Goal: Task Accomplishment & Management: Use online tool/utility

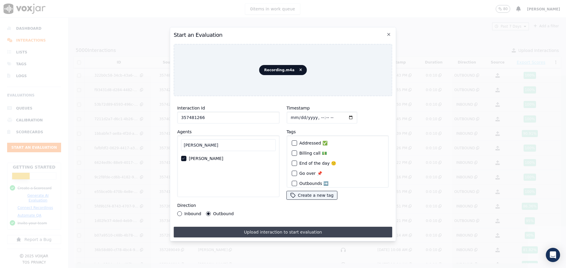
click at [286, 230] on button "Upload interaction to start evaluation" at bounding box center [283, 232] width 219 height 11
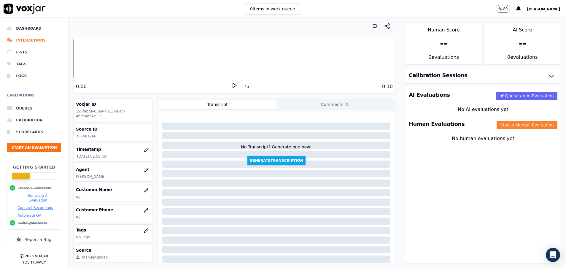
click at [497, 125] on button "Start a Manual Evaluation" at bounding box center [527, 125] width 61 height 8
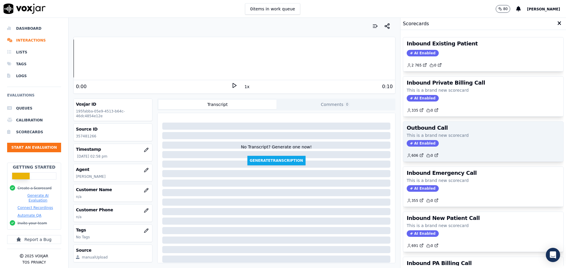
click at [473, 136] on p "This is a brand new scorecard" at bounding box center [483, 135] width 153 height 6
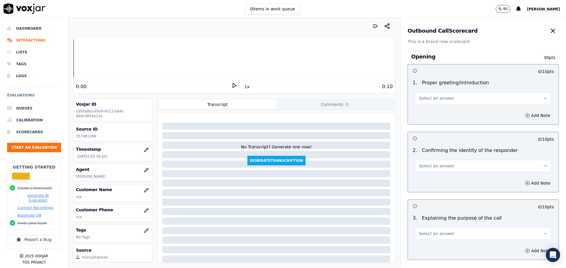
click at [467, 102] on button "Select an answer" at bounding box center [483, 98] width 136 height 12
click at [451, 113] on div "Yes" at bounding box center [468, 111] width 122 height 9
click at [453, 165] on button "Select an answer" at bounding box center [483, 166] width 136 height 12
click at [454, 176] on div "Yes" at bounding box center [468, 178] width 122 height 9
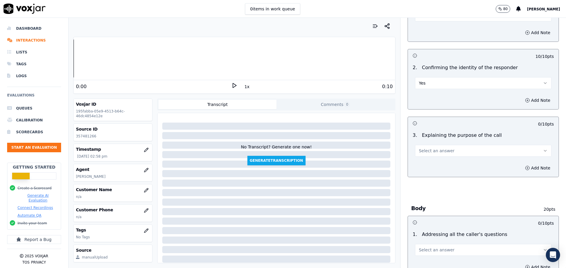
scroll to position [89, 0]
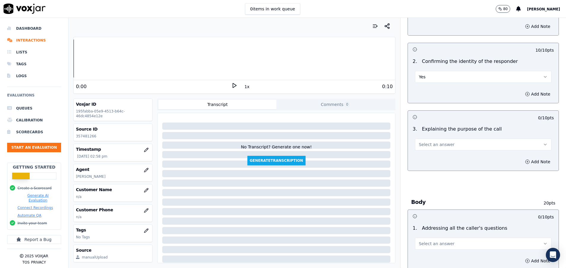
click at [420, 143] on span "Select an answer" at bounding box center [437, 144] width 36 height 6
click at [423, 155] on div "Yes" at bounding box center [468, 157] width 122 height 9
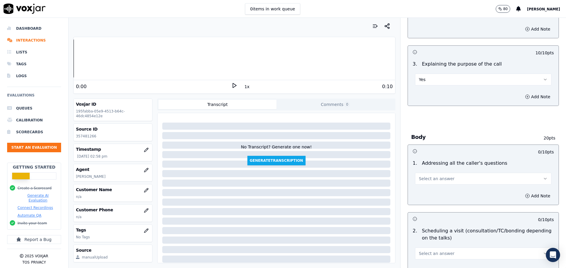
scroll to position [178, 0]
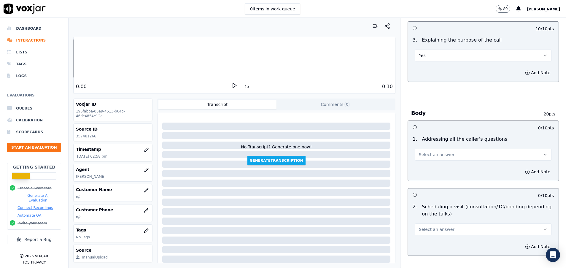
click at [423, 155] on span "Select an answer" at bounding box center [437, 155] width 36 height 6
click at [430, 166] on div "Yes" at bounding box center [468, 167] width 122 height 9
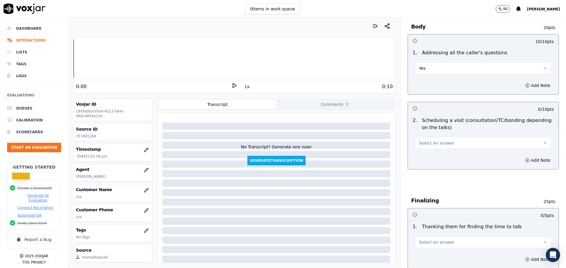
scroll to position [267, 0]
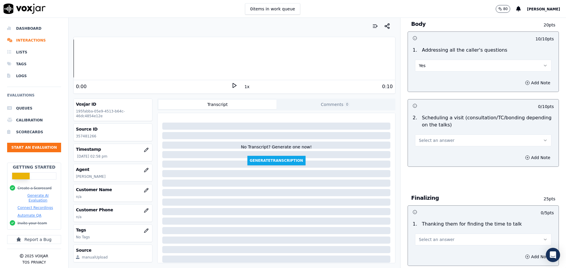
click at [432, 143] on button "Select an answer" at bounding box center [483, 140] width 136 height 12
click at [432, 151] on div "Yes" at bounding box center [468, 153] width 122 height 9
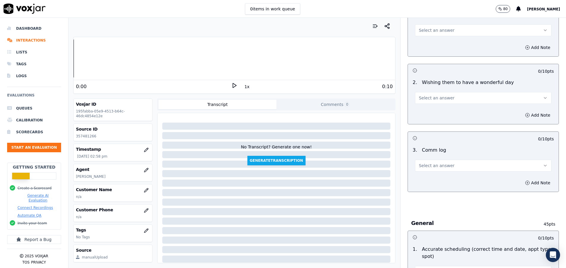
scroll to position [489, 0]
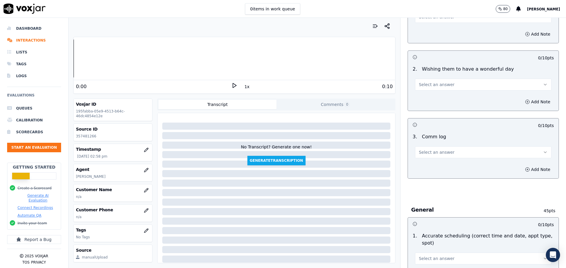
click at [434, 148] on button "Select an answer" at bounding box center [483, 152] width 136 height 12
click at [434, 164] on div "Yes" at bounding box center [468, 165] width 122 height 9
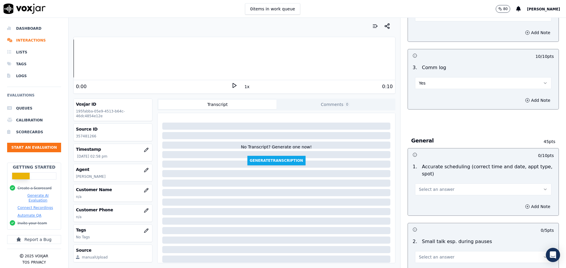
scroll to position [578, 0]
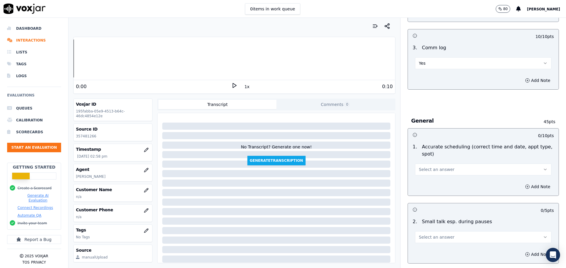
click at [436, 171] on span "Select an answer" at bounding box center [437, 169] width 36 height 6
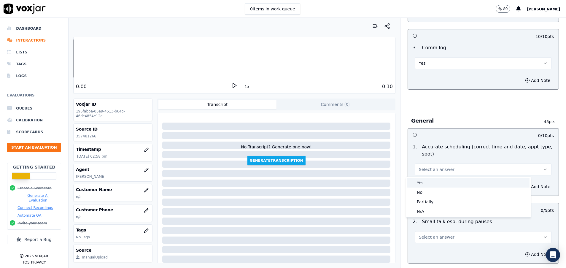
click at [438, 184] on div "Yes" at bounding box center [468, 182] width 122 height 9
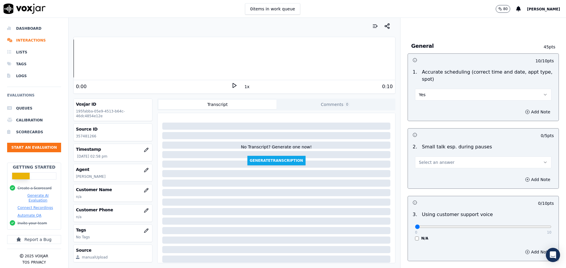
scroll to position [667, 0]
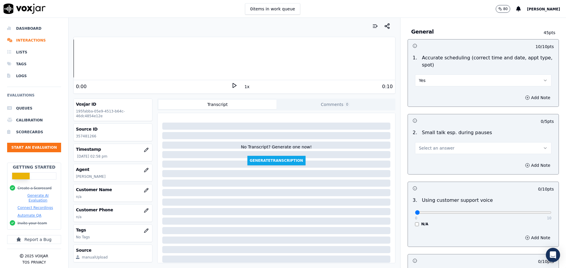
click at [437, 146] on span "Select an answer" at bounding box center [437, 148] width 36 height 6
click at [431, 161] on div "Yes" at bounding box center [468, 161] width 122 height 9
drag, startPoint x: 410, startPoint y: 212, endPoint x: 565, endPoint y: 213, distance: 155.1
type input "10"
click at [551, 213] on input "range" at bounding box center [483, 212] width 136 height 2
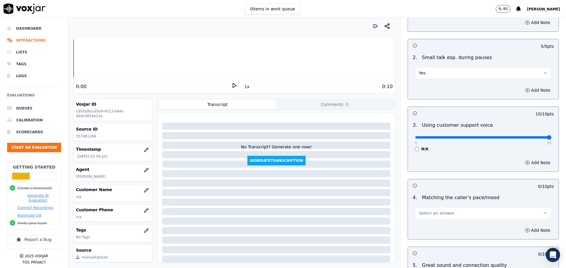
scroll to position [756, 0]
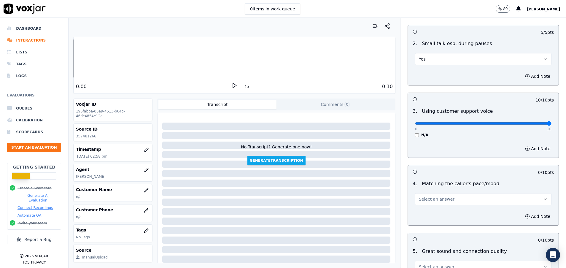
click at [465, 199] on button "Select an answer" at bounding box center [483, 199] width 136 height 12
click at [459, 209] on div "Yes" at bounding box center [468, 212] width 122 height 9
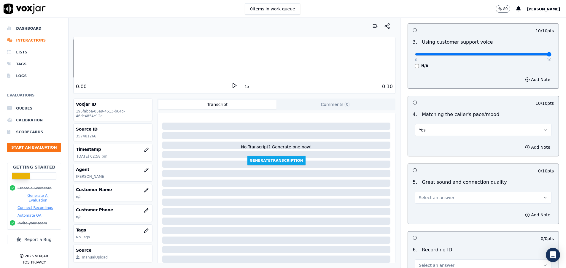
scroll to position [845, 0]
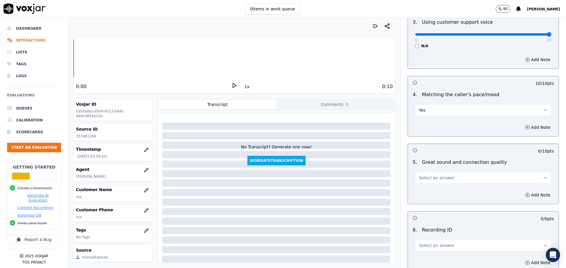
click at [435, 176] on span "Select an answer" at bounding box center [437, 178] width 36 height 6
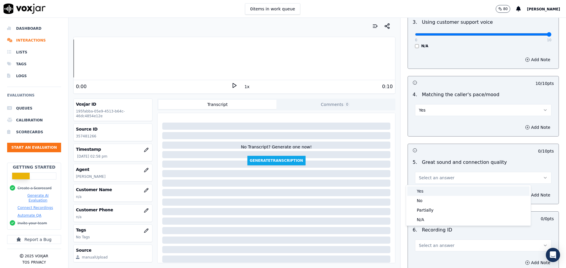
click at [435, 190] on div "Yes" at bounding box center [468, 190] width 122 height 9
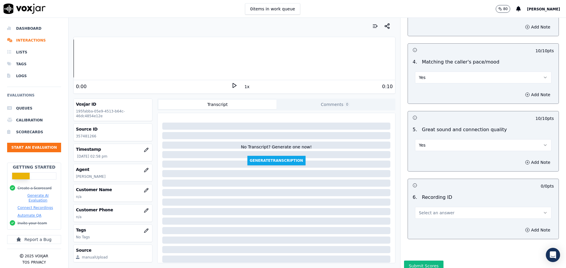
scroll to position [890, 0]
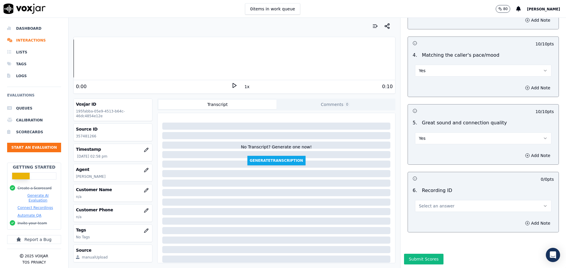
click at [435, 204] on button "Select an answer" at bounding box center [483, 206] width 136 height 12
click at [436, 214] on div "N/A" at bounding box center [468, 217] width 122 height 9
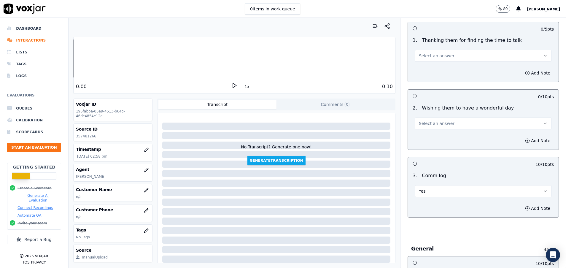
scroll to position [400, 0]
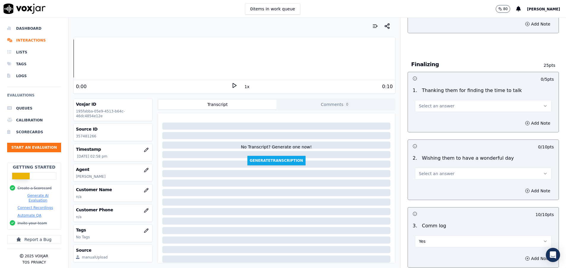
click at [452, 175] on button "Select an answer" at bounding box center [483, 174] width 136 height 12
click at [451, 185] on div "Yes" at bounding box center [468, 186] width 122 height 9
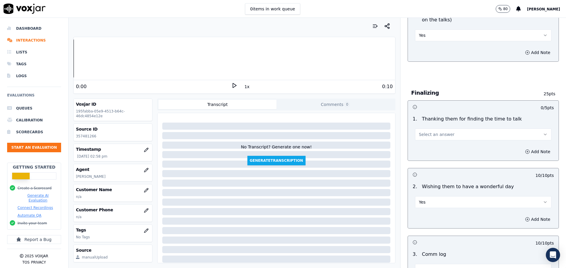
scroll to position [311, 0]
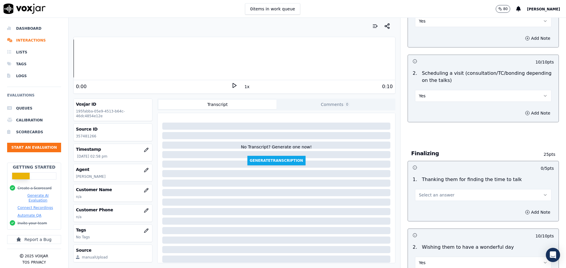
click at [454, 192] on button "Select an answer" at bounding box center [483, 195] width 136 height 12
click at [435, 206] on div "Yes" at bounding box center [468, 207] width 122 height 9
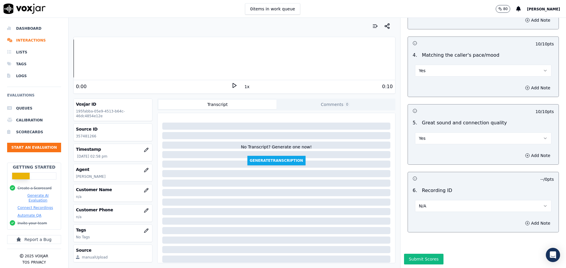
scroll to position [905, 0]
click at [427, 254] on button "Submit Scores" at bounding box center [423, 259] width 39 height 11
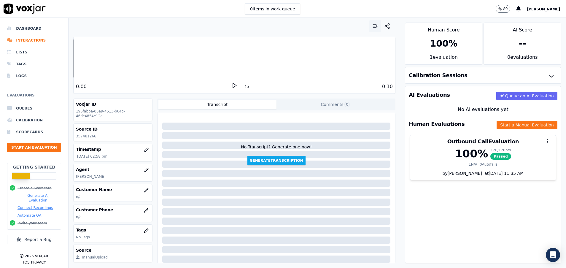
click at [373, 26] on icon "button" at bounding box center [374, 26] width 2 height 0
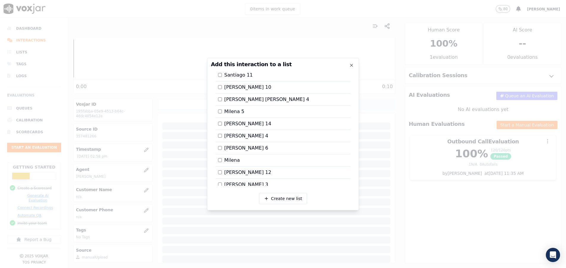
scroll to position [478, 0]
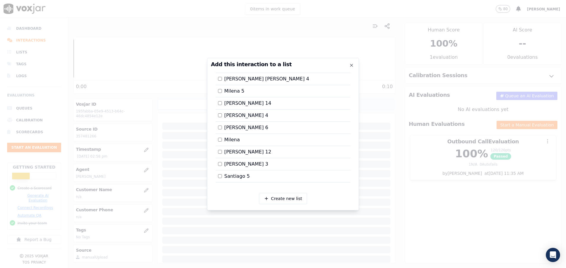
click at [223, 103] on label "[PERSON_NAME] 14" at bounding box center [244, 103] width 53 height 7
click at [432, 192] on div at bounding box center [283, 134] width 566 height 268
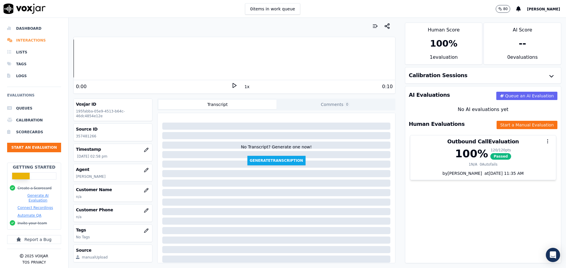
click at [34, 40] on li "Interactions" at bounding box center [34, 40] width 54 height 12
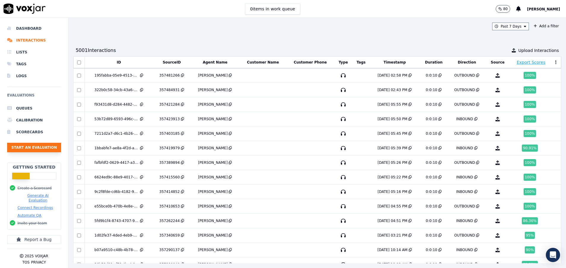
click at [42, 148] on button "Start an Evaluation" at bounding box center [34, 147] width 54 height 9
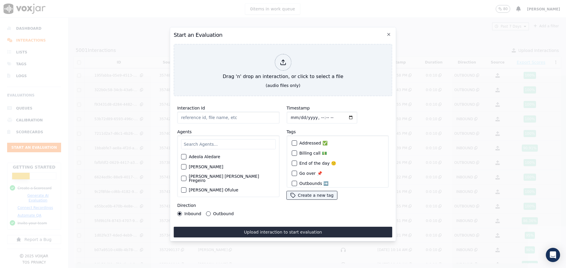
paste input "356788981"
type input "356788981"
click at [202, 140] on input "text" at bounding box center [228, 144] width 95 height 10
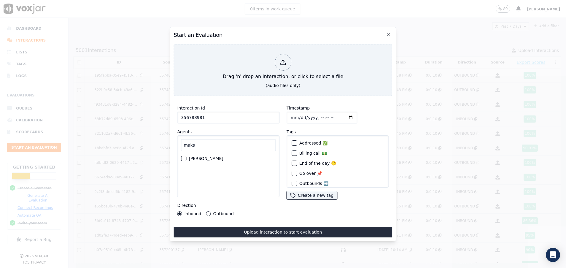
type input "maks"
click at [182, 156] on div "button" at bounding box center [183, 158] width 4 height 4
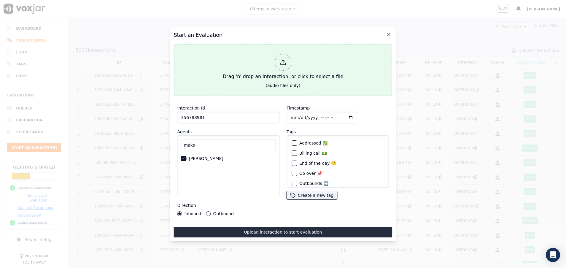
click at [256, 71] on div "Drag 'n' drop an interaction, or click to select a file" at bounding box center [282, 67] width 125 height 31
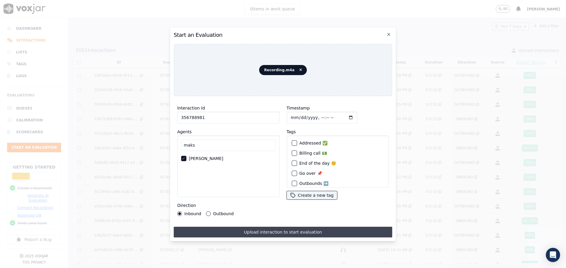
click at [293, 232] on button "Upload interaction to start evaluation" at bounding box center [283, 232] width 219 height 11
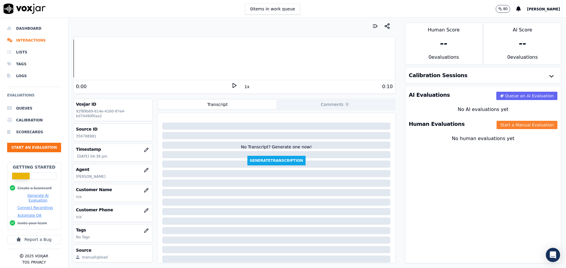
click at [503, 124] on button "Start a Manual Evaluation" at bounding box center [527, 125] width 61 height 8
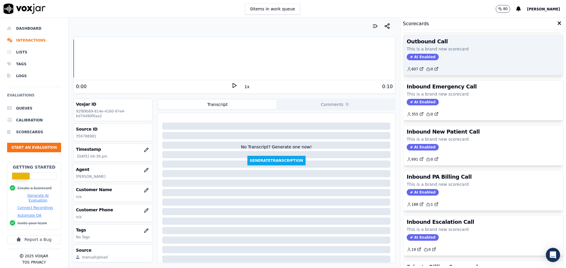
scroll to position [89, 0]
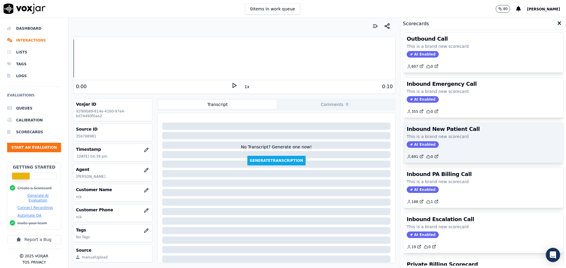
click at [462, 139] on div "Inbound New Patient Call This is a brand new scorecard AI Enabled 691 0" at bounding box center [483, 143] width 160 height 40
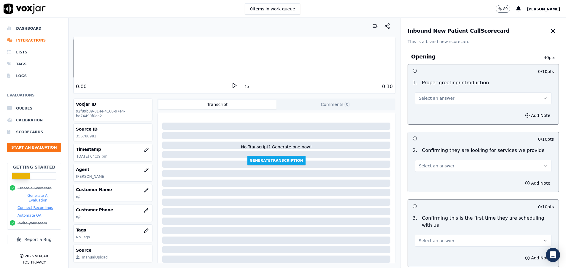
click at [443, 96] on button "Select an answer" at bounding box center [483, 98] width 136 height 12
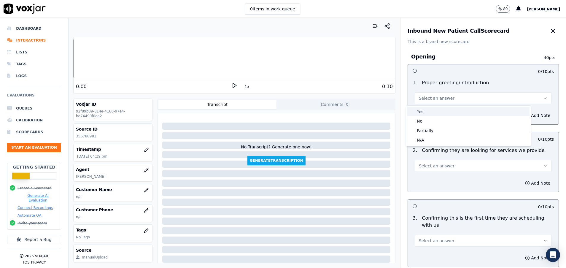
click at [435, 110] on div "Yes" at bounding box center [468, 111] width 122 height 9
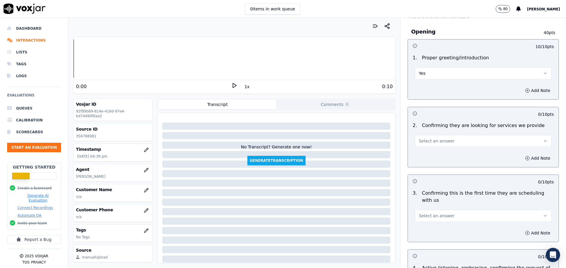
scroll to position [44, 0]
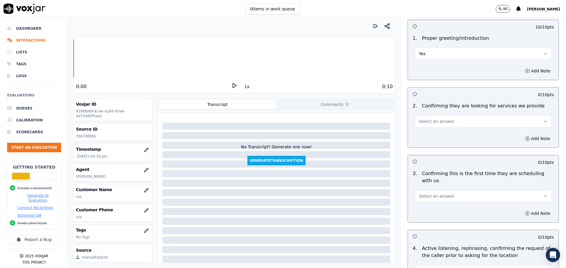
click at [435, 122] on span "Select an answer" at bounding box center [437, 121] width 36 height 6
click at [431, 156] on div "N/A" at bounding box center [468, 153] width 122 height 9
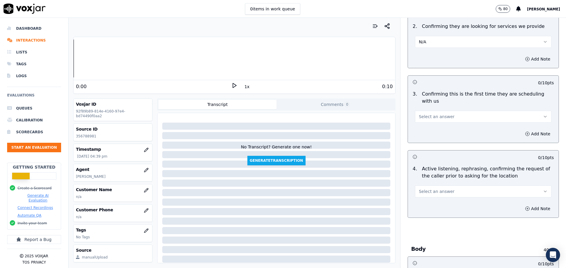
scroll to position [178, 0]
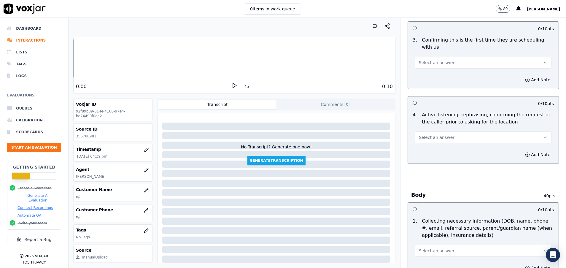
click at [445, 138] on button "Select an answer" at bounding box center [483, 137] width 136 height 12
click at [449, 150] on div "Yes" at bounding box center [468, 150] width 122 height 9
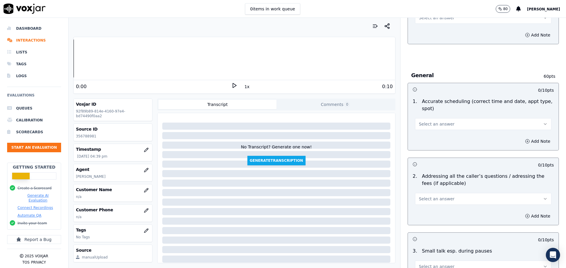
scroll to position [890, 0]
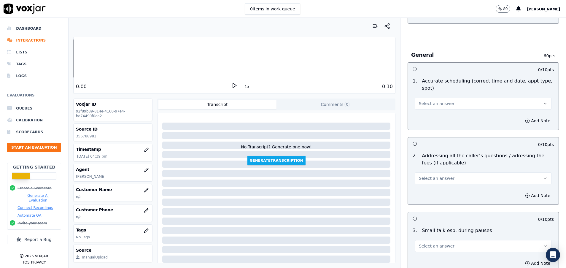
click at [438, 180] on span "Select an answer" at bounding box center [437, 178] width 36 height 6
click at [432, 188] on div "Yes" at bounding box center [468, 191] width 122 height 9
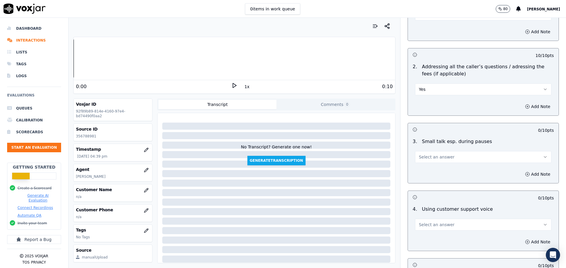
scroll to position [1023, 0]
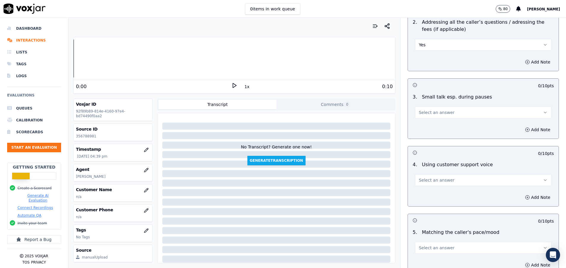
click at [434, 179] on span "Select an answer" at bounding box center [437, 180] width 36 height 6
click at [433, 192] on div "Yes" at bounding box center [468, 193] width 122 height 9
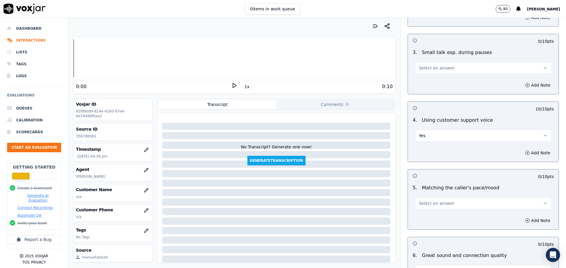
click at [433, 203] on span "Select an answer" at bounding box center [437, 203] width 36 height 6
click at [437, 216] on div "Yes" at bounding box center [468, 216] width 122 height 9
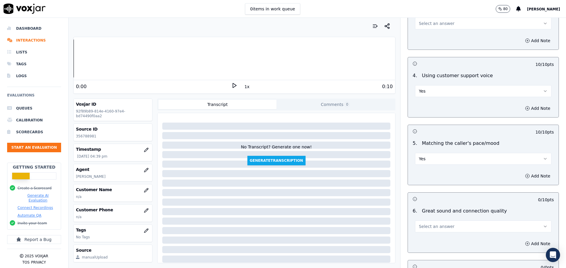
click at [435, 227] on span "Select an answer" at bounding box center [437, 226] width 36 height 6
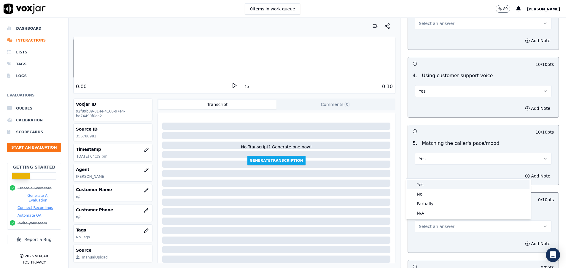
click at [420, 183] on div "Yes" at bounding box center [468, 184] width 122 height 9
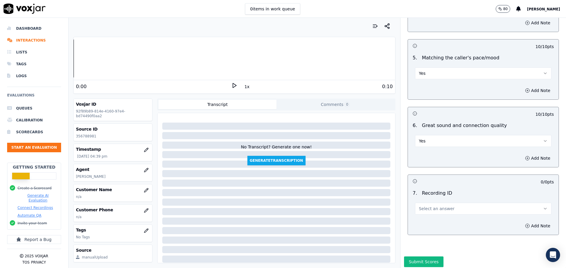
scroll to position [1201, 0]
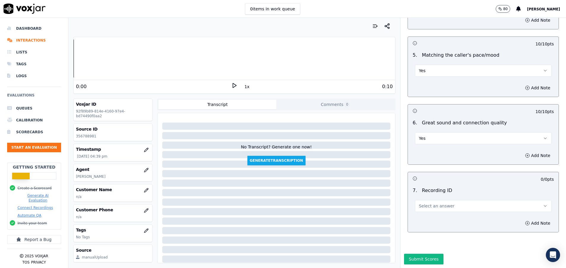
click at [424, 203] on span "Select an answer" at bounding box center [437, 206] width 36 height 6
click at [428, 222] on div "N/A" at bounding box center [468, 221] width 122 height 9
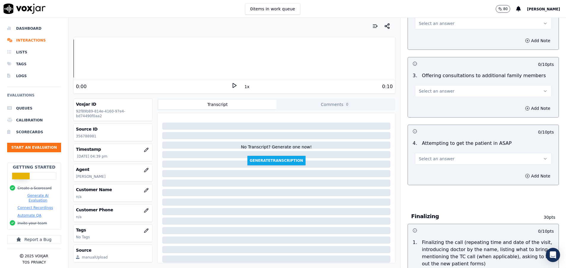
scroll to position [464, 0]
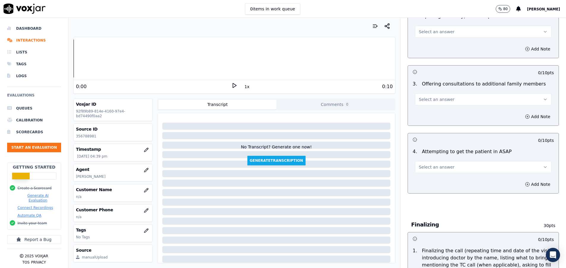
click at [445, 165] on button "Select an answer" at bounding box center [483, 167] width 136 height 12
click at [446, 177] on div "Yes" at bounding box center [468, 180] width 122 height 9
click at [470, 98] on button "Select an answer" at bounding box center [483, 99] width 136 height 12
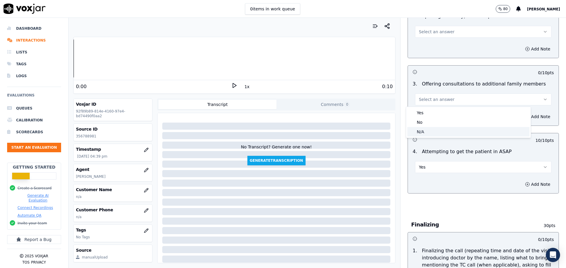
click at [449, 128] on div "N/A" at bounding box center [468, 131] width 122 height 9
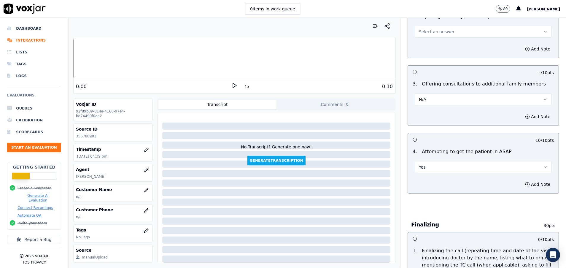
scroll to position [420, 0]
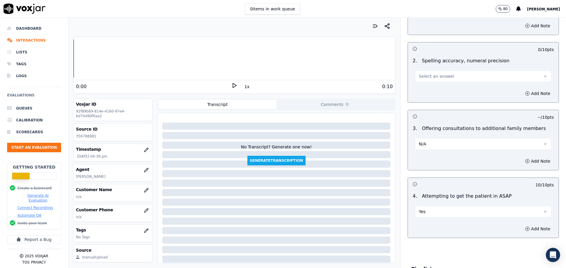
click at [443, 74] on button "Select an answer" at bounding box center [483, 76] width 136 height 12
click at [434, 106] on div "N/A" at bounding box center [468, 108] width 122 height 9
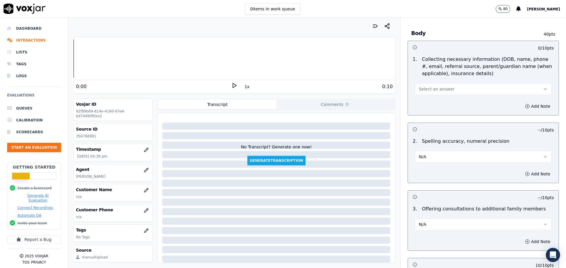
scroll to position [331, 0]
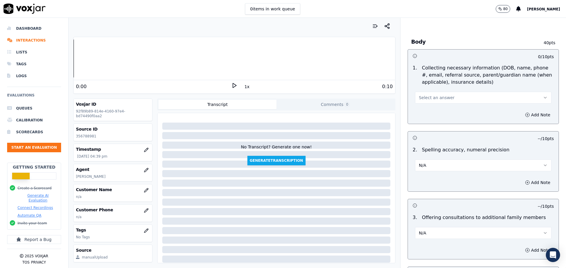
click at [432, 98] on span "Select an answer" at bounding box center [437, 98] width 36 height 6
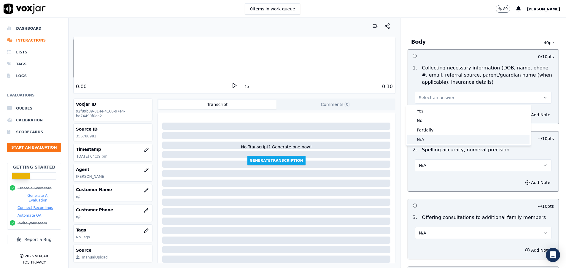
click at [429, 139] on div "N/A" at bounding box center [468, 139] width 122 height 9
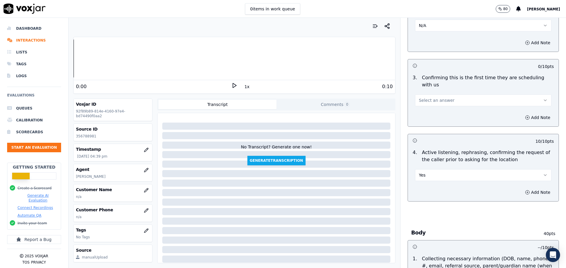
scroll to position [109, 0]
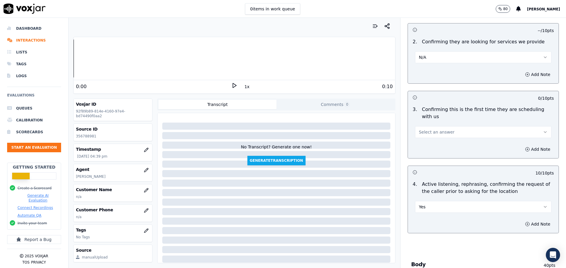
click at [425, 138] on button "Select an answer" at bounding box center [483, 132] width 136 height 12
click at [425, 165] on div "N/A" at bounding box center [468, 164] width 122 height 9
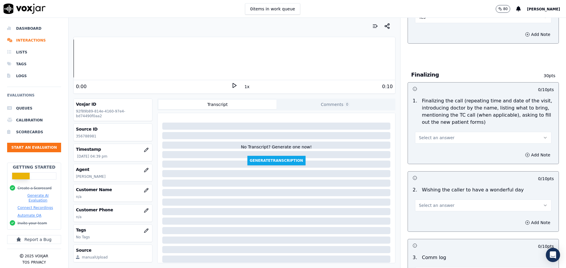
scroll to position [623, 0]
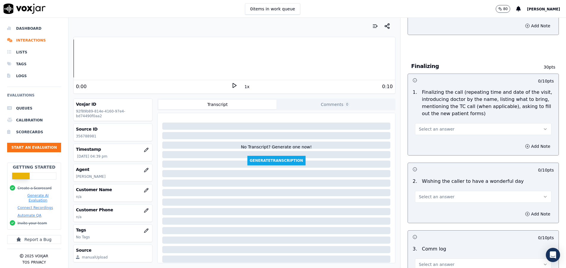
click at [424, 132] on span "Select an answer" at bounding box center [437, 129] width 36 height 6
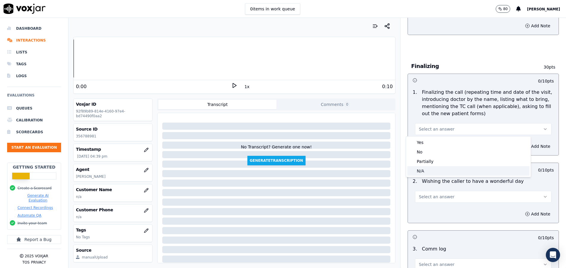
click at [427, 171] on div "N/A" at bounding box center [468, 170] width 122 height 9
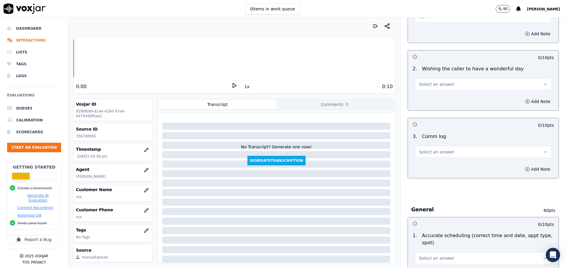
scroll to position [756, 0]
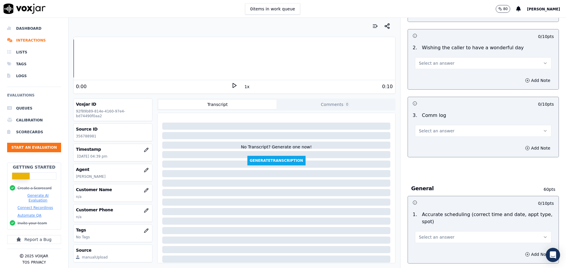
click at [416, 135] on button "Select an answer" at bounding box center [483, 131] width 136 height 12
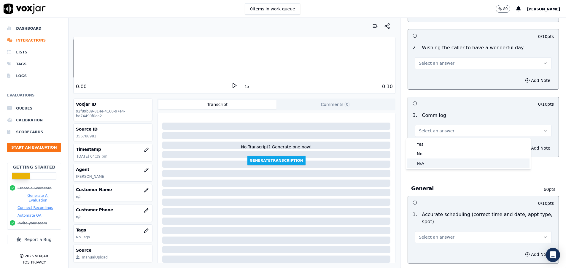
click at [416, 163] on div "N/A" at bounding box center [468, 162] width 122 height 9
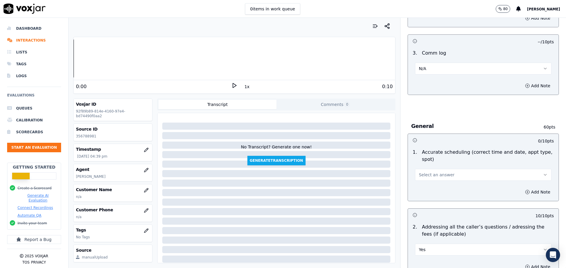
scroll to position [845, 0]
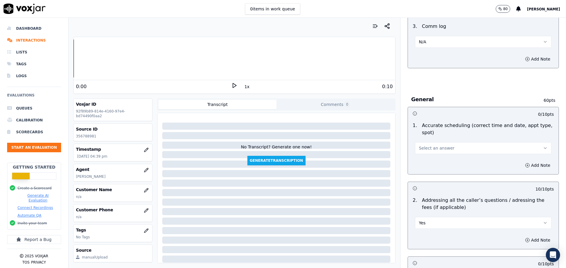
click at [419, 149] on span "Select an answer" at bounding box center [437, 148] width 36 height 6
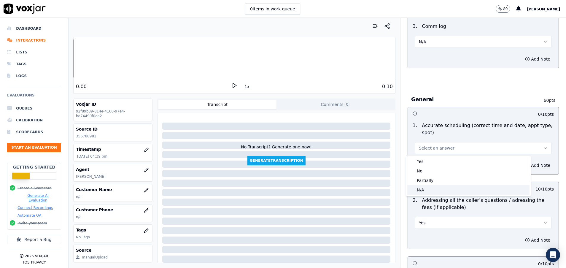
click at [422, 189] on div "N/A" at bounding box center [468, 189] width 122 height 9
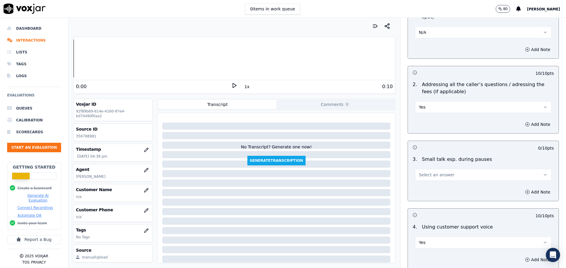
scroll to position [979, 0]
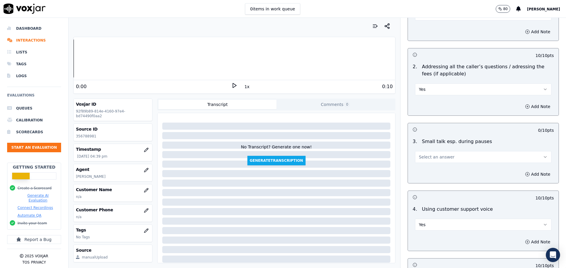
click at [419, 155] on span "Select an answer" at bounding box center [437, 157] width 36 height 6
click at [426, 191] on div "N/A" at bounding box center [468, 188] width 122 height 9
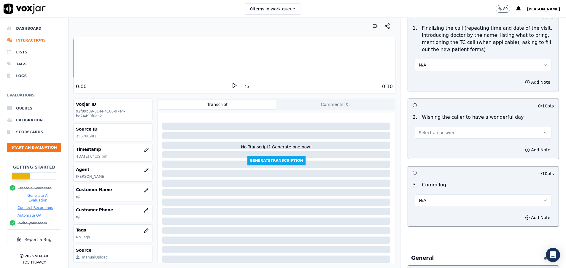
scroll to position [642, 0]
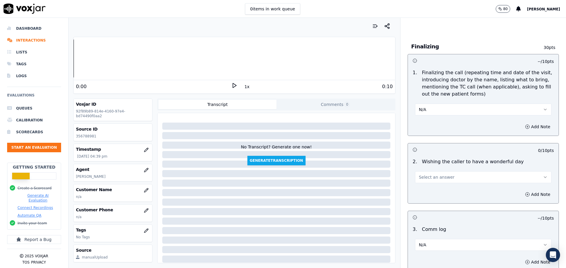
click at [456, 177] on button "Select an answer" at bounding box center [483, 177] width 136 height 12
click at [440, 191] on div "Yes" at bounding box center [468, 190] width 122 height 9
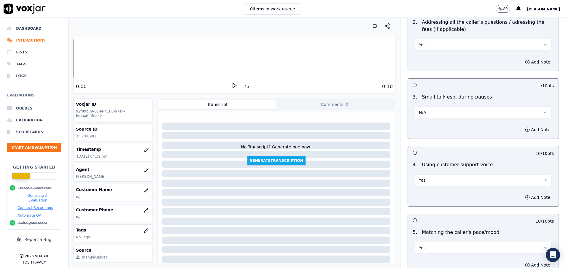
scroll to position [1221, 0]
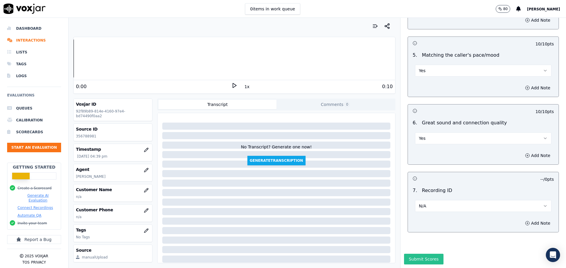
click at [410, 254] on button "Submit Scores" at bounding box center [423, 259] width 39 height 11
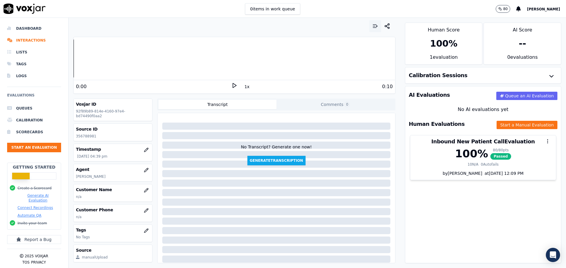
click at [372, 26] on icon "button" at bounding box center [375, 26] width 6 height 6
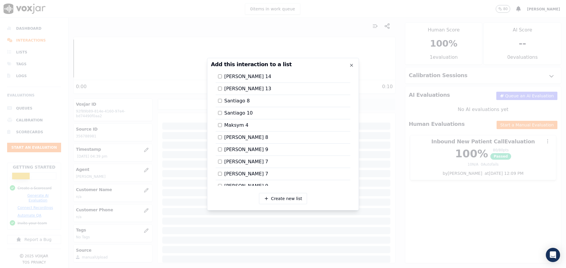
scroll to position [190, 0]
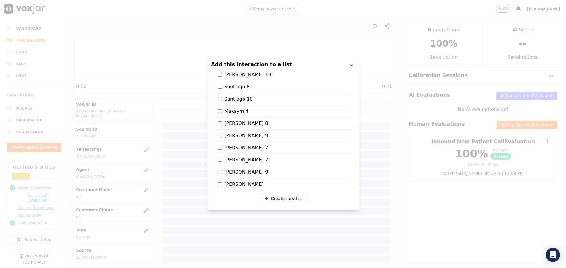
click at [421, 181] on div at bounding box center [283, 134] width 566 height 268
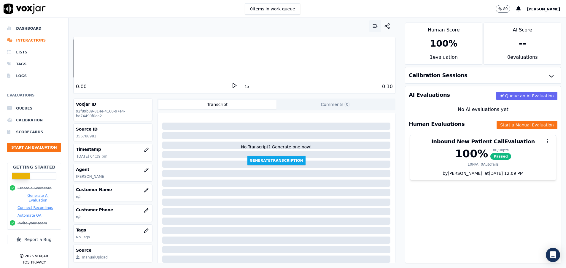
click at [370, 25] on button "button" at bounding box center [375, 26] width 12 height 12
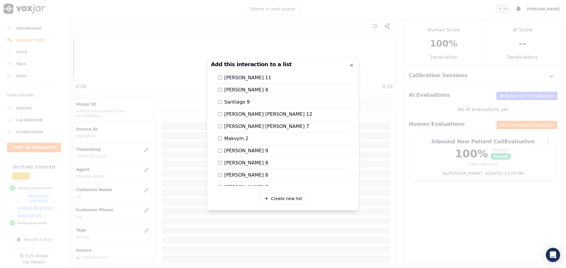
scroll to position [0, 0]
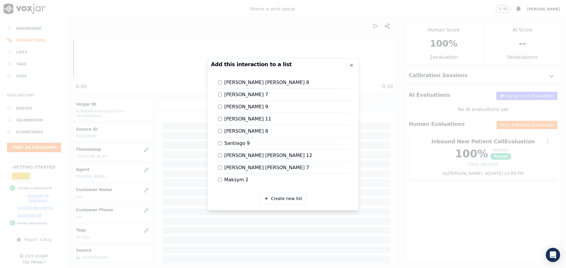
click at [36, 50] on div at bounding box center [283, 134] width 566 height 268
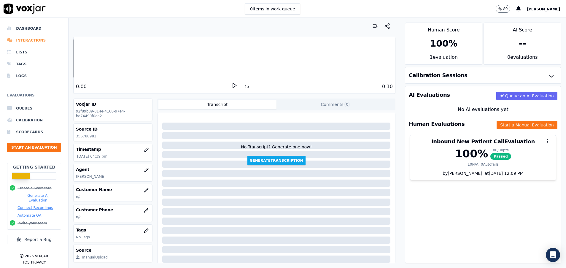
click at [38, 38] on li "Interactions" at bounding box center [34, 40] width 54 height 12
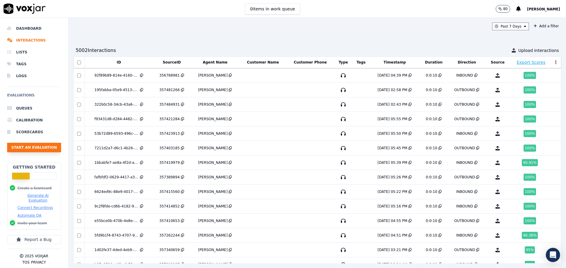
click at [35, 145] on button "Start an Evaluation" at bounding box center [34, 147] width 54 height 9
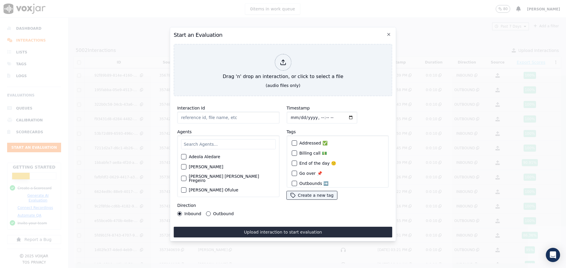
paste input "356796499"
type input "356796499"
click at [206, 139] on input "text" at bounding box center [228, 144] width 95 height 10
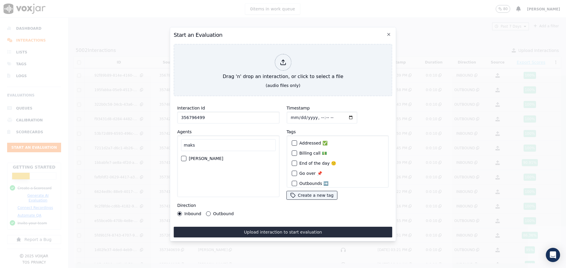
type input "maks"
click at [182, 156] on div "button" at bounding box center [183, 158] width 4 height 4
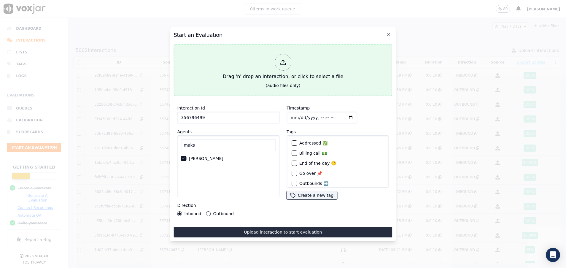
click at [270, 53] on div "Drag 'n' drop an interaction, or click to select a file" at bounding box center [282, 67] width 125 height 31
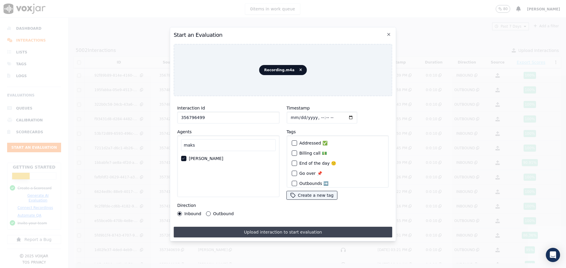
click at [269, 229] on button "Upload interaction to start evaluation" at bounding box center [283, 232] width 219 height 11
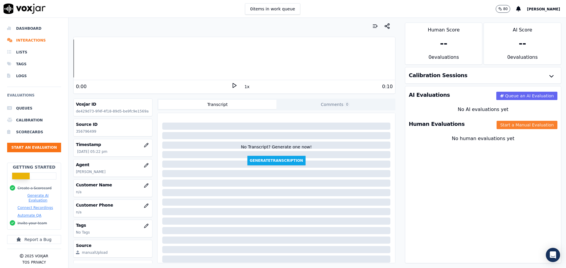
click at [512, 125] on button "Start a Manual Evaluation" at bounding box center [527, 125] width 61 height 8
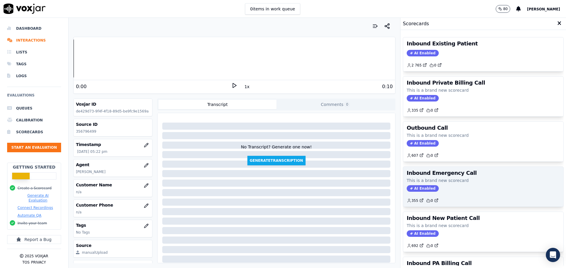
click at [450, 182] on p "This is a brand new scorecard" at bounding box center [483, 180] width 153 height 6
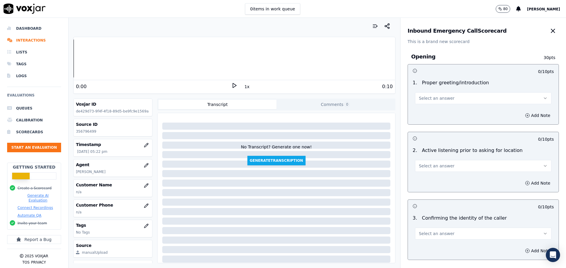
click at [445, 90] on div "Select an answer" at bounding box center [483, 95] width 146 height 18
click at [446, 96] on button "Select an answer" at bounding box center [483, 98] width 136 height 12
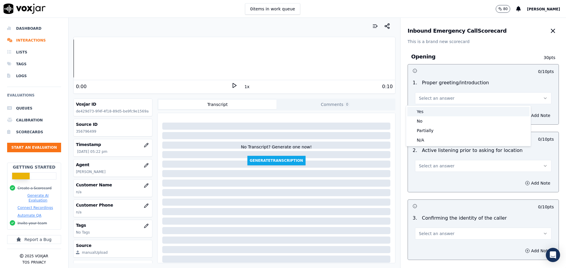
click at [444, 110] on div "Yes" at bounding box center [468, 111] width 122 height 9
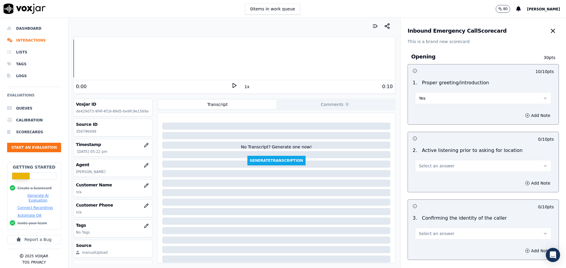
click at [449, 163] on button "Select an answer" at bounding box center [483, 166] width 136 height 12
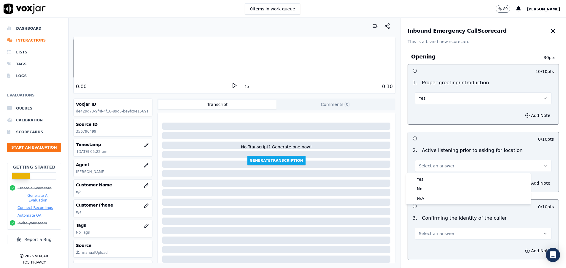
click at [450, 173] on div "Yes No N/A" at bounding box center [468, 188] width 125 height 31
click at [450, 175] on div "Yes" at bounding box center [468, 178] width 122 height 9
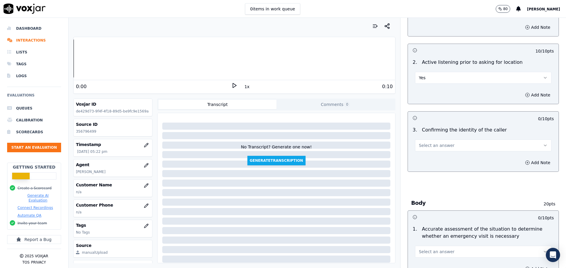
scroll to position [89, 0]
click at [441, 147] on button "Select an answer" at bounding box center [483, 145] width 136 height 12
click at [440, 168] on div "No" at bounding box center [468, 167] width 122 height 9
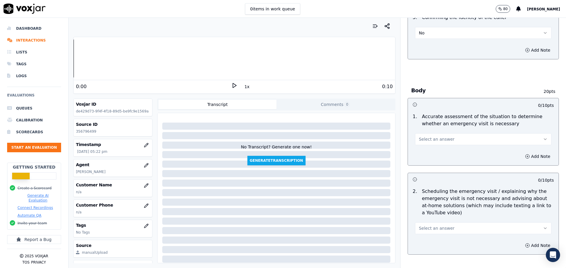
scroll to position [222, 0]
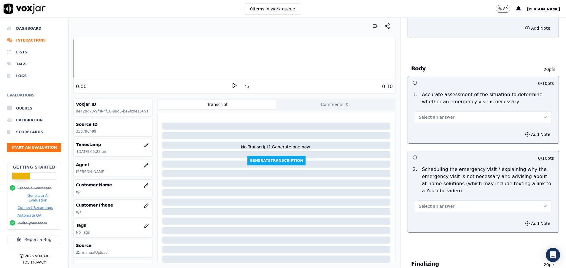
click at [450, 112] on button "Select an answer" at bounding box center [483, 117] width 136 height 12
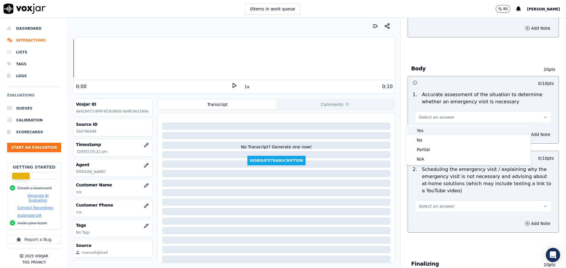
click at [448, 131] on div "Yes" at bounding box center [468, 130] width 122 height 9
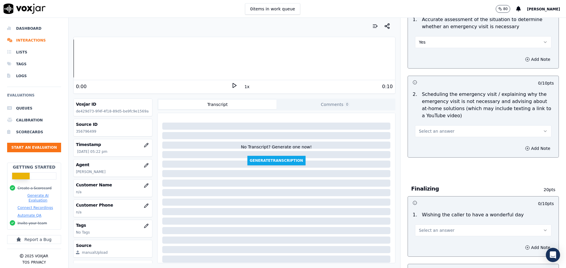
scroll to position [311, 0]
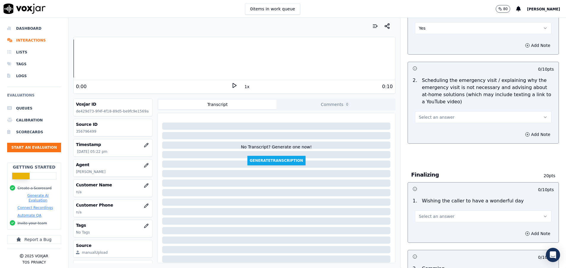
click at [449, 116] on button "Select an answer" at bounding box center [483, 117] width 136 height 12
click at [451, 128] on div "Yes" at bounding box center [468, 130] width 122 height 9
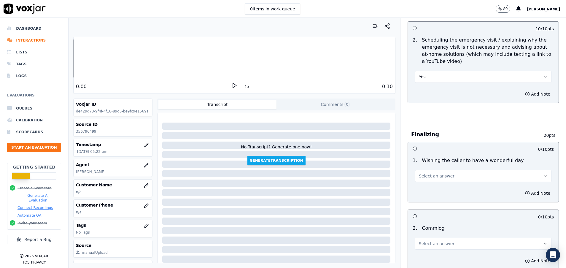
scroll to position [400, 0]
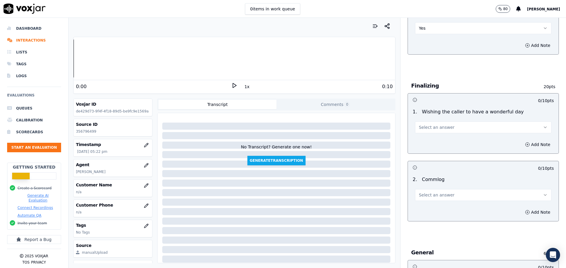
click at [431, 196] on span "Select an answer" at bounding box center [437, 195] width 36 height 6
click at [435, 208] on div "Yes" at bounding box center [468, 207] width 122 height 9
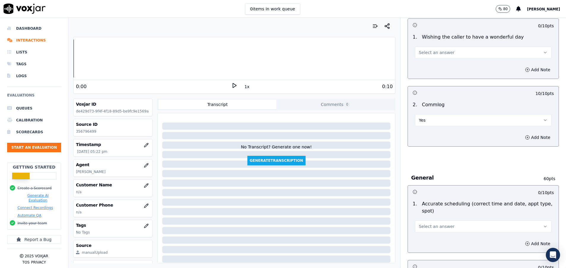
scroll to position [489, 0]
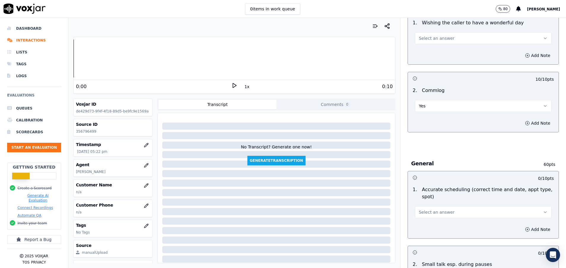
click at [434, 212] on span "Select an answer" at bounding box center [437, 212] width 36 height 6
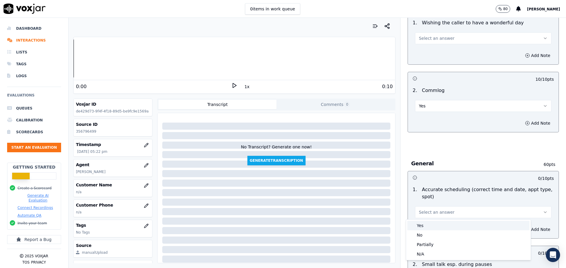
click at [433, 222] on div "Yes" at bounding box center [468, 225] width 122 height 9
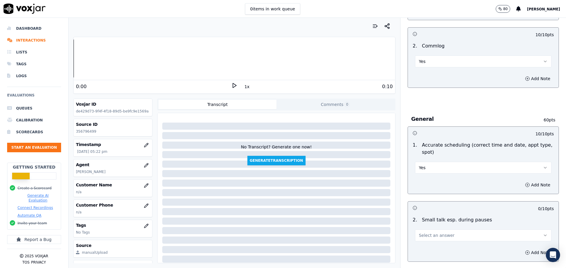
scroll to position [578, 0]
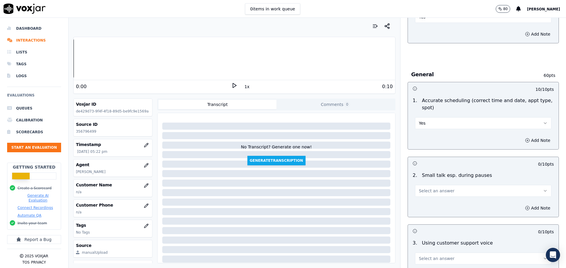
click at [452, 187] on button "Select an answer" at bounding box center [483, 191] width 136 height 12
click at [440, 213] on div "No" at bounding box center [468, 213] width 122 height 9
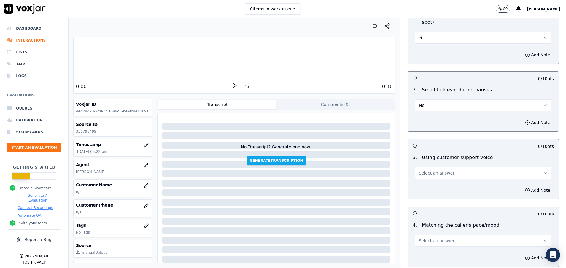
scroll to position [667, 0]
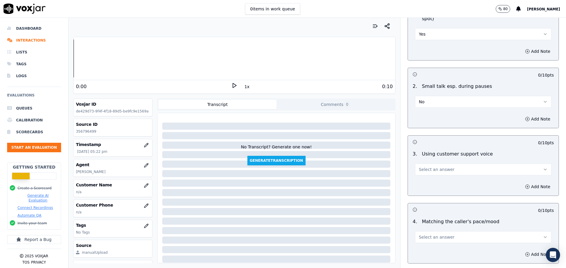
click at [424, 168] on span "Select an answer" at bounding box center [437, 169] width 36 height 6
click at [430, 181] on div "Yes" at bounding box center [468, 182] width 122 height 9
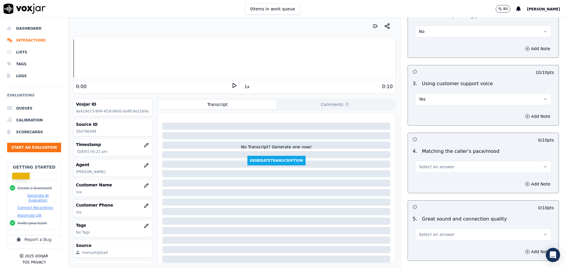
scroll to position [756, 0]
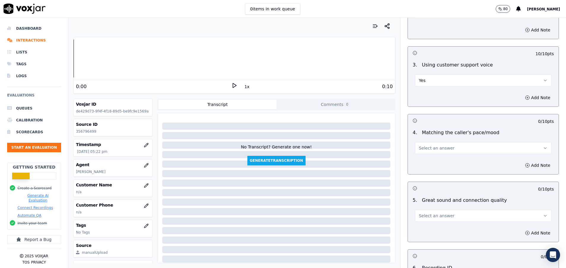
click at [437, 147] on span "Select an answer" at bounding box center [437, 148] width 36 height 6
click at [437, 162] on div "Yes" at bounding box center [468, 161] width 122 height 9
click at [438, 219] on button "Select an answer" at bounding box center [483, 216] width 136 height 12
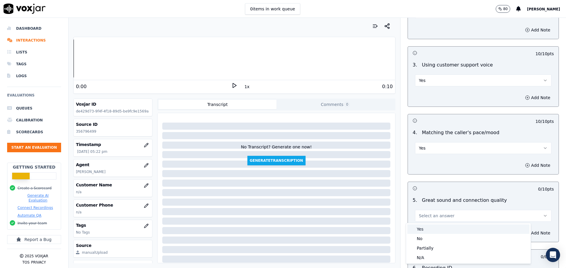
click at [438, 226] on div "Yes" at bounding box center [468, 228] width 122 height 9
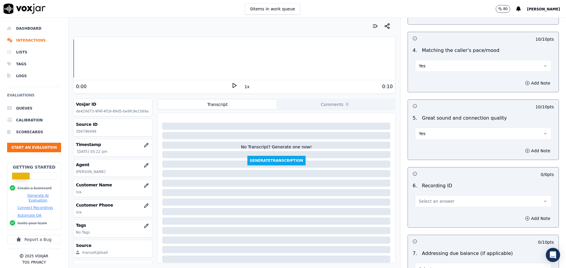
scroll to position [845, 0]
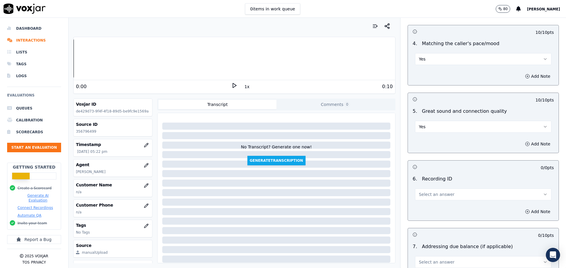
click at [436, 193] on span "Select an answer" at bounding box center [437, 194] width 36 height 6
click at [432, 209] on div "N/A" at bounding box center [468, 210] width 122 height 9
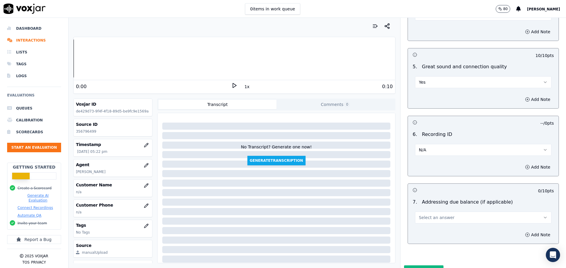
click at [431, 218] on span "Select an answer" at bounding box center [437, 217] width 36 height 6
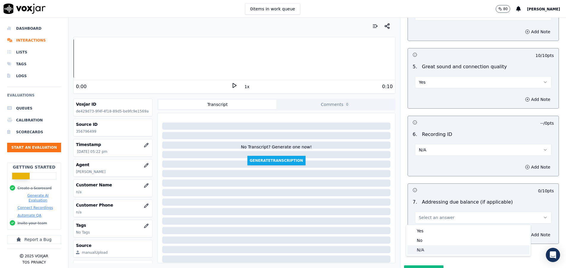
click at [429, 246] on div "N/A" at bounding box center [468, 249] width 122 height 9
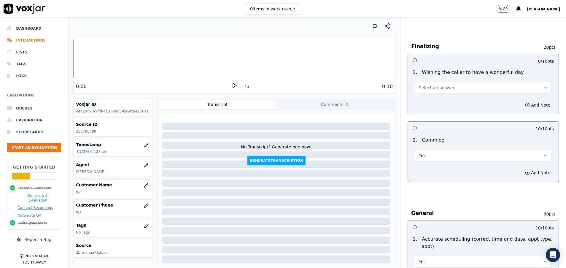
scroll to position [400, 0]
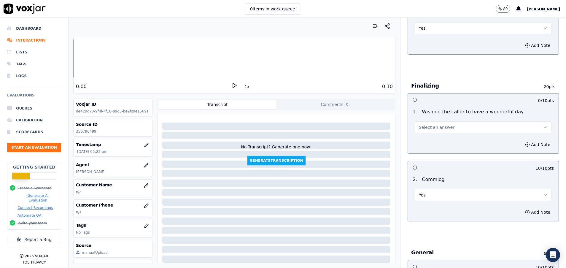
click at [428, 128] on span "Select an answer" at bounding box center [437, 127] width 36 height 6
click at [428, 139] on div "Yes" at bounding box center [468, 140] width 122 height 9
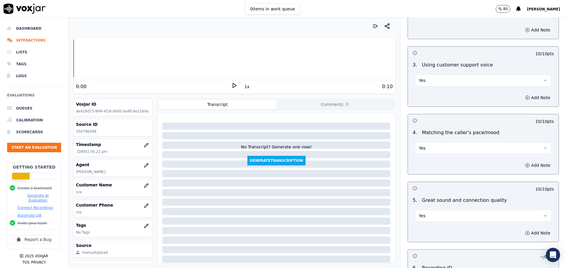
scroll to position [922, 0]
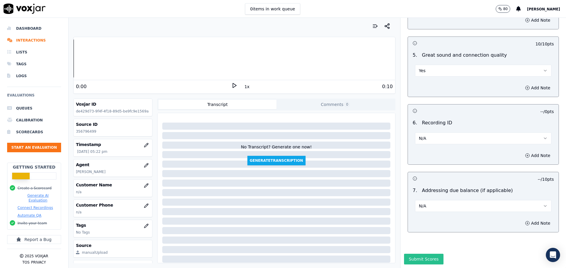
click at [415, 254] on button "Submit Scores" at bounding box center [423, 259] width 39 height 11
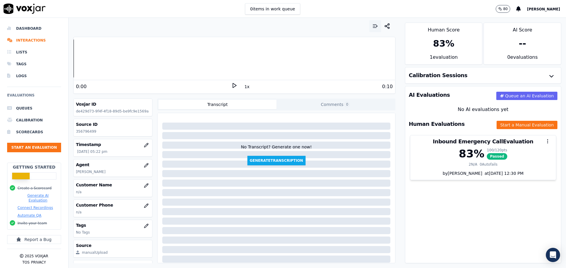
click at [372, 27] on icon "button" at bounding box center [375, 26] width 6 height 6
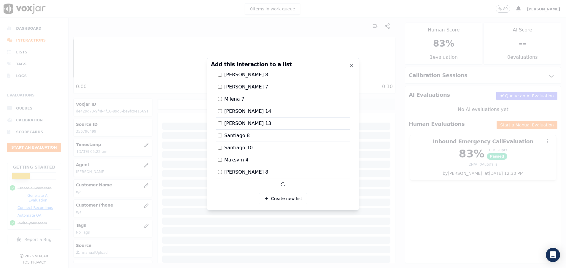
scroll to position [146, 0]
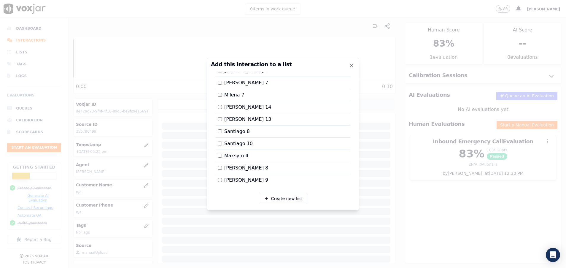
click at [434, 183] on div at bounding box center [283, 134] width 566 height 268
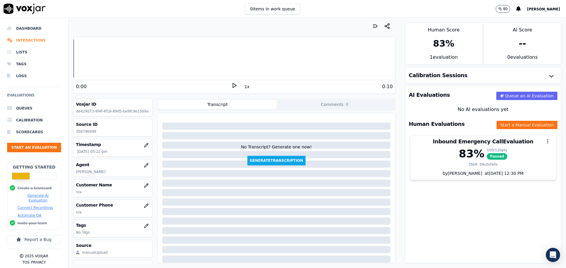
click at [26, 42] on li "Interactions" at bounding box center [34, 40] width 54 height 12
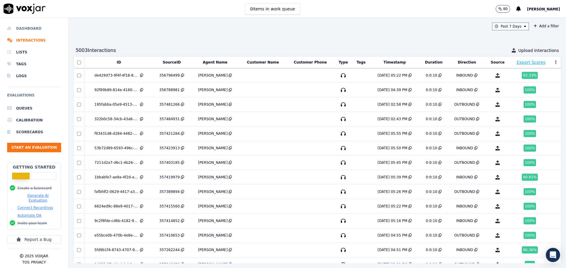
click at [40, 28] on li "Dashboard" at bounding box center [34, 29] width 54 height 12
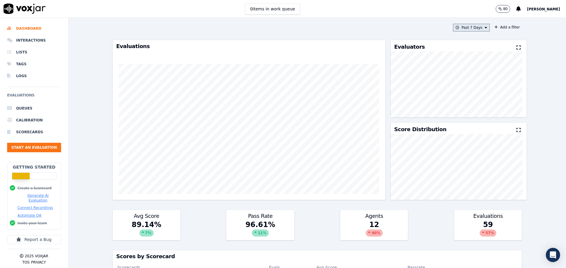
click at [475, 25] on button "Past 7 Days" at bounding box center [471, 28] width 37 height 8
click at [462, 47] on div "[DATE]" at bounding box center [468, 45] width 12 height 5
click at [475, 101] on button "Add" at bounding box center [481, 95] width 12 height 9
click at [34, 41] on li "Interactions" at bounding box center [34, 40] width 54 height 12
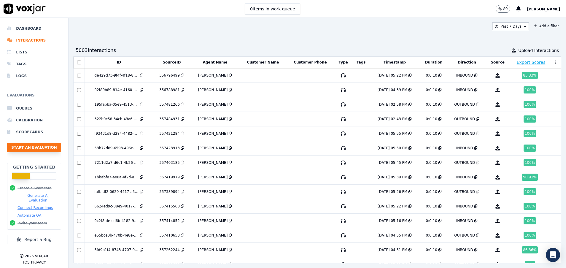
click at [37, 145] on button "Start an Evaluation" at bounding box center [34, 147] width 54 height 9
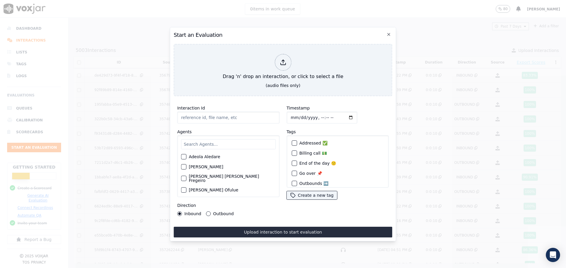
paste input "357508527"
type input "357508527"
click at [198, 139] on input "text" at bounding box center [228, 144] width 95 height 10
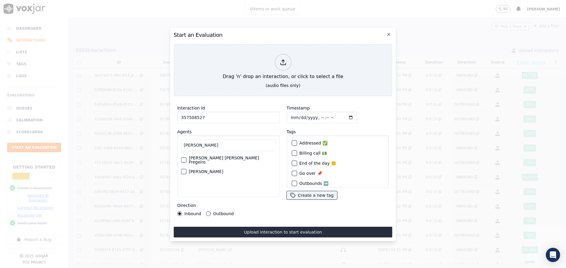
type input "[PERSON_NAME]"
click at [184, 158] on div "button" at bounding box center [183, 160] width 4 height 4
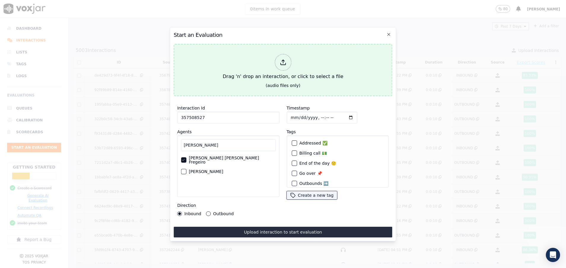
click at [230, 60] on div "Drag 'n' drop an interaction, or click to select a file" at bounding box center [282, 67] width 125 height 31
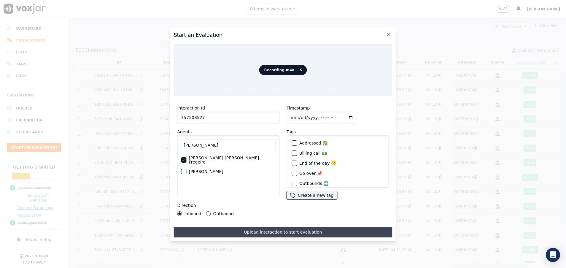
click at [251, 227] on button "Upload interaction to start evaluation" at bounding box center [283, 232] width 219 height 11
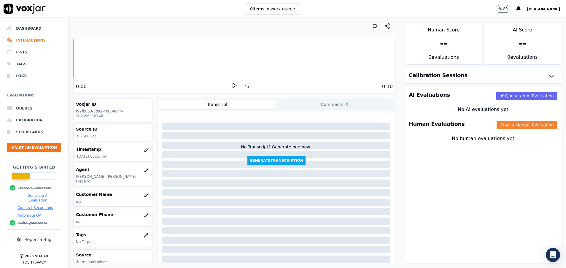
click at [505, 126] on button "Start a Manual Evaluation" at bounding box center [527, 125] width 61 height 8
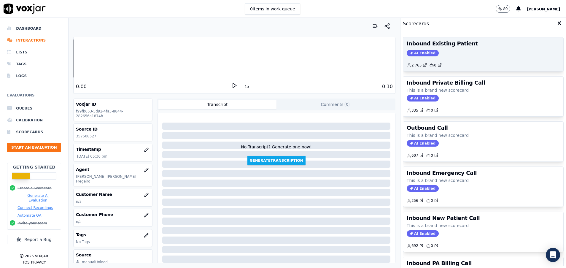
click at [477, 52] on div "AI Enabled" at bounding box center [483, 53] width 153 height 7
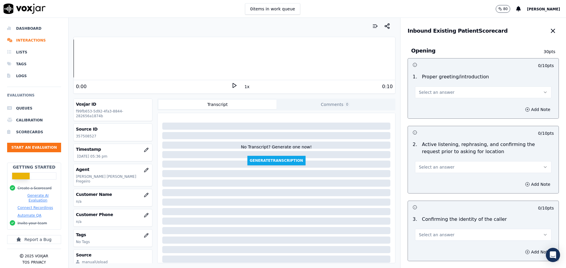
click at [437, 166] on span "Select an answer" at bounding box center [437, 167] width 36 height 6
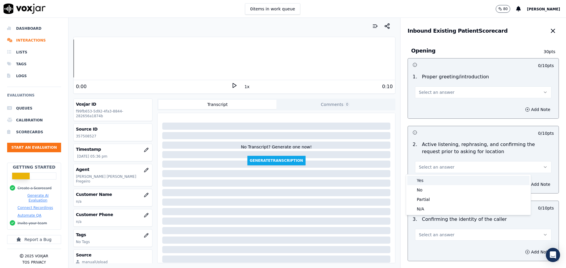
click at [437, 180] on div "Yes" at bounding box center [468, 180] width 122 height 9
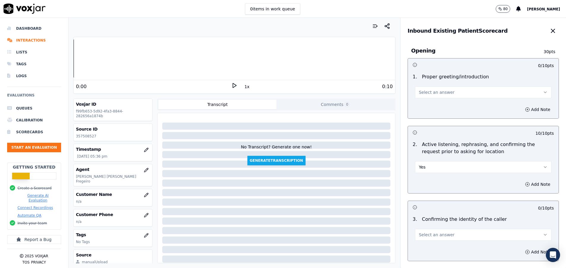
click at [431, 94] on span "Select an answer" at bounding box center [437, 92] width 36 height 6
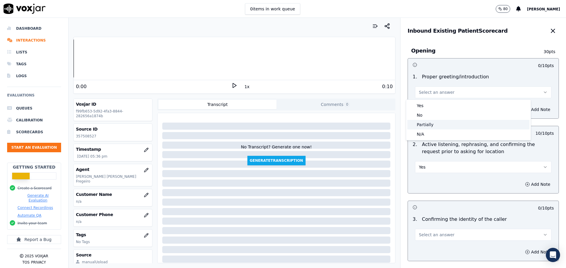
click at [429, 125] on div "Partially" at bounding box center [468, 124] width 122 height 9
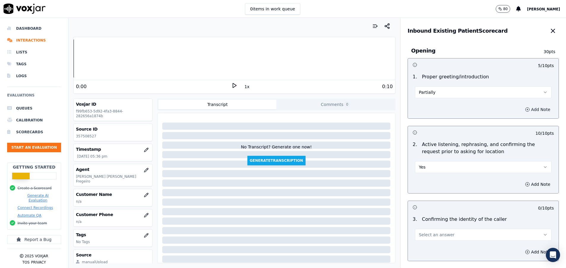
drag, startPoint x: 510, startPoint y: 109, endPoint x: 502, endPoint y: 112, distance: 9.3
click at [521, 109] on button "Add Note" at bounding box center [537, 109] width 32 height 8
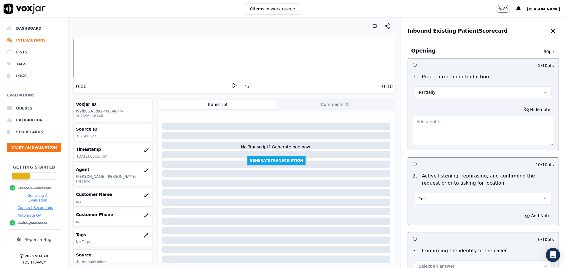
click at [461, 131] on textarea at bounding box center [483, 130] width 141 height 29
type textarea "tu nombre"
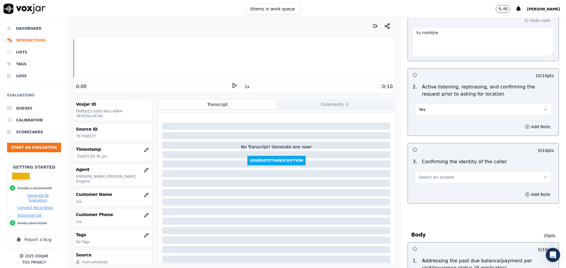
scroll to position [133, 0]
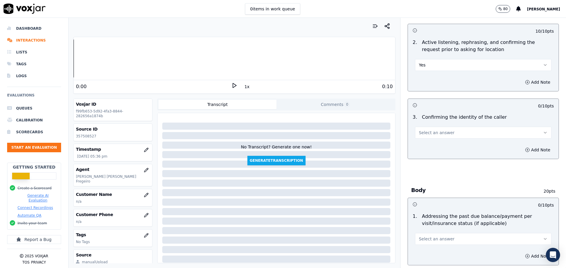
drag, startPoint x: 457, startPoint y: 131, endPoint x: 457, endPoint y: 135, distance: 3.6
click at [457, 131] on button "Select an answer" at bounding box center [483, 133] width 136 height 12
click at [451, 145] on div "Yes" at bounding box center [468, 145] width 122 height 9
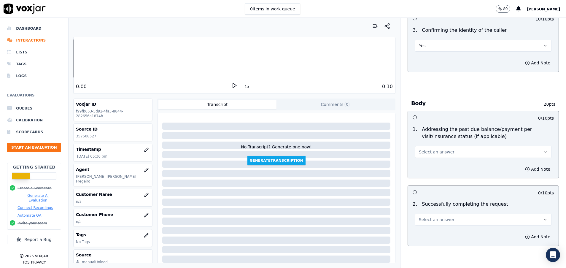
scroll to position [222, 0]
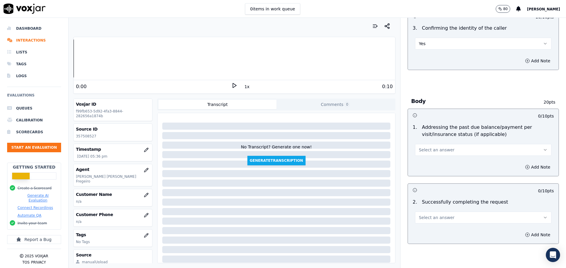
click at [448, 148] on button "Select an answer" at bounding box center [483, 150] width 136 height 12
click at [437, 183] on div "N/A" at bounding box center [468, 181] width 122 height 9
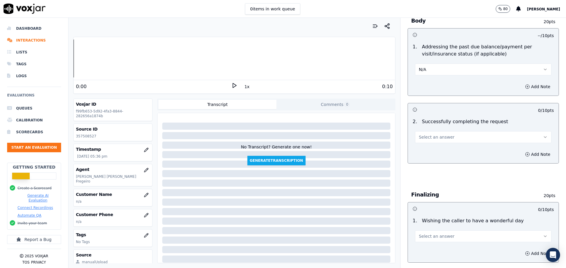
scroll to position [311, 0]
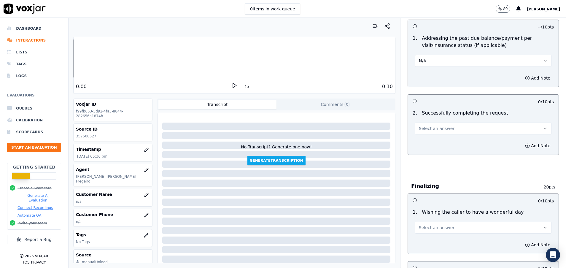
click at [443, 125] on button "Select an answer" at bounding box center [483, 128] width 136 height 12
click at [439, 142] on div "Yes" at bounding box center [468, 141] width 122 height 9
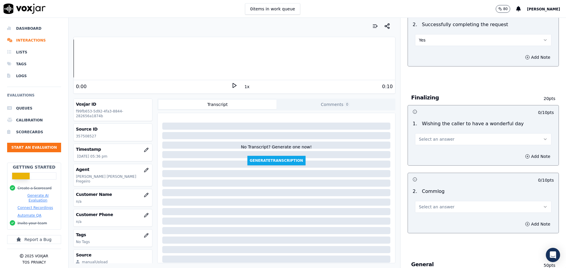
scroll to position [400, 0]
click at [437, 204] on span "Select an answer" at bounding box center [437, 206] width 36 height 6
click at [437, 218] on div "Yes" at bounding box center [468, 219] width 122 height 9
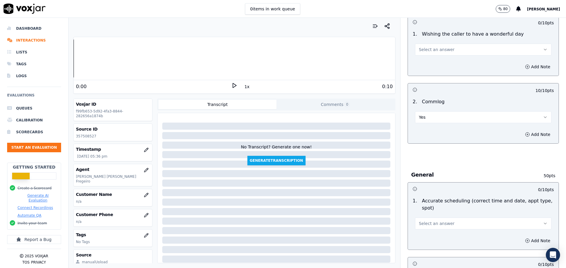
scroll to position [534, 0]
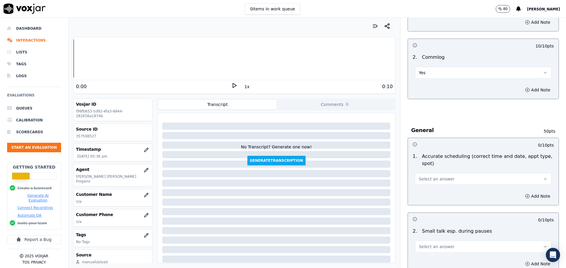
click at [426, 178] on span "Select an answer" at bounding box center [437, 179] width 36 height 6
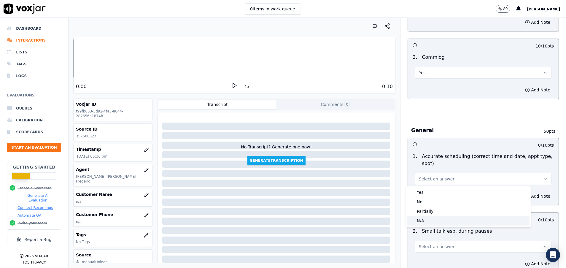
click at [422, 219] on div "N/A" at bounding box center [468, 220] width 122 height 9
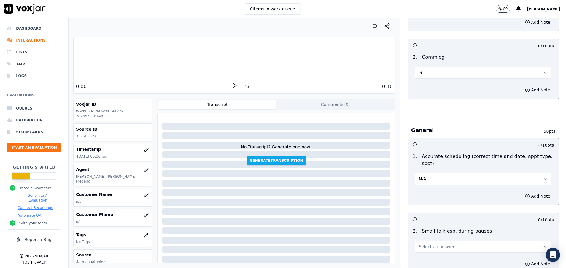
scroll to position [578, 0]
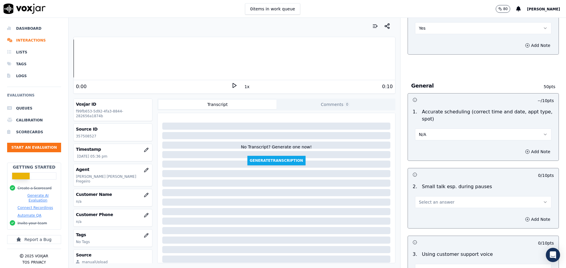
click at [424, 202] on span "Select an answer" at bounding box center [437, 202] width 36 height 6
click at [426, 225] on div "No" at bounding box center [468, 224] width 122 height 9
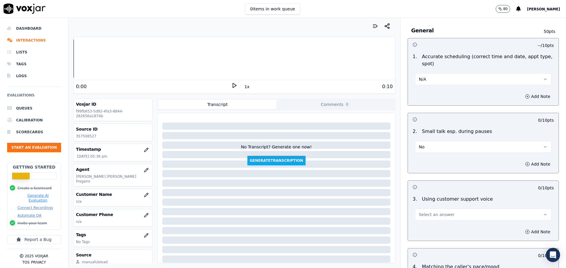
scroll to position [667, 0]
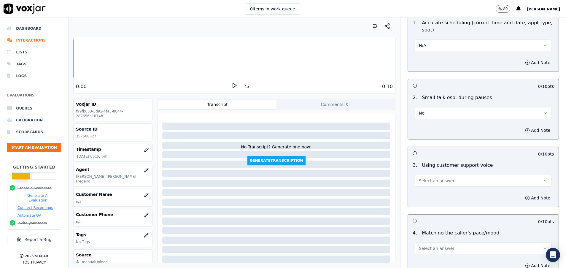
click at [426, 181] on span "Select an answer" at bounding box center [437, 181] width 36 height 6
click at [426, 194] on div "Yes" at bounding box center [468, 193] width 122 height 9
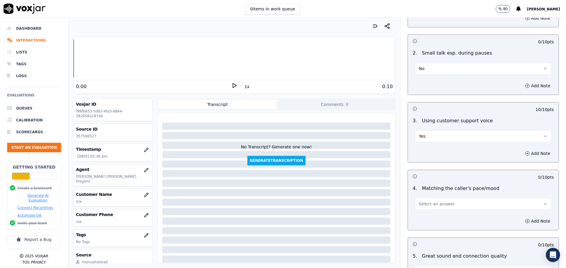
scroll to position [756, 0]
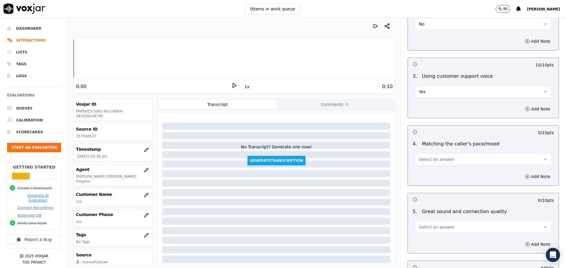
click at [439, 159] on span "Select an answer" at bounding box center [437, 159] width 36 height 6
click at [437, 173] on div "Yes" at bounding box center [468, 172] width 122 height 9
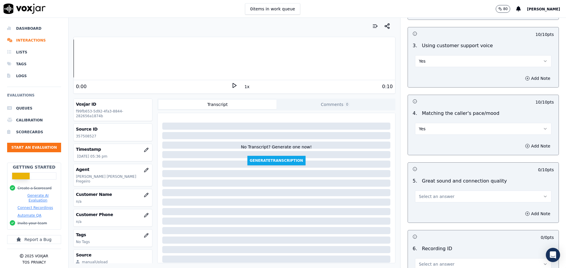
scroll to position [801, 0]
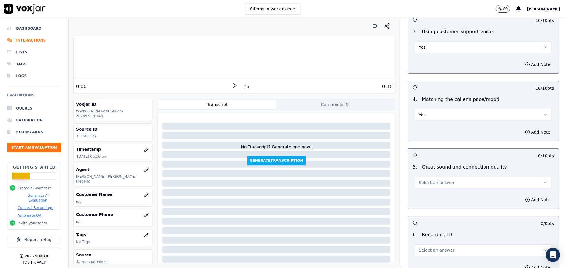
click at [437, 184] on span "Select an answer" at bounding box center [437, 182] width 36 height 6
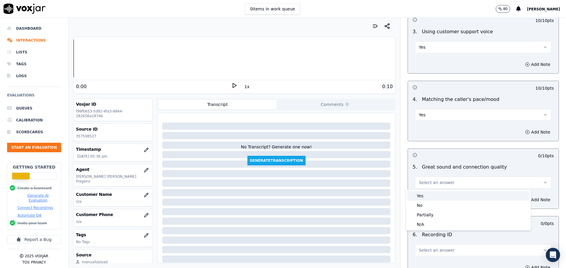
click at [435, 196] on div "Yes" at bounding box center [468, 195] width 122 height 9
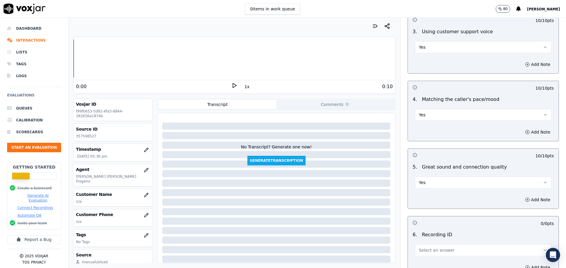
scroll to position [845, 0]
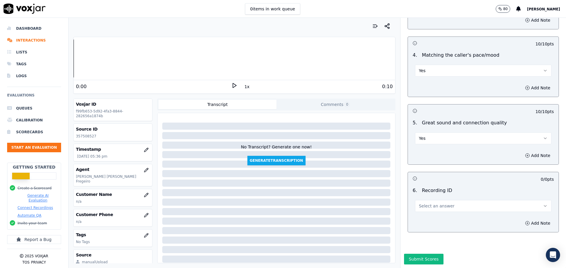
click at [435, 212] on div "6 . Recording ID Select an answer" at bounding box center [483, 199] width 151 height 30
click at [435, 205] on span "Select an answer" at bounding box center [437, 206] width 36 height 6
click at [435, 223] on div "N/A" at bounding box center [468, 222] width 122 height 9
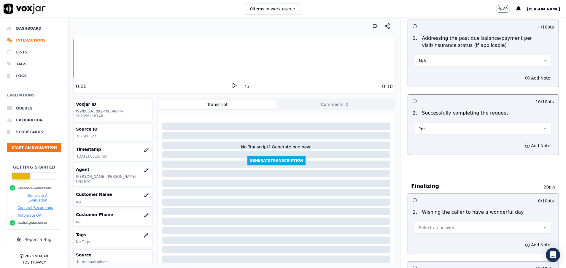
scroll to position [400, 0]
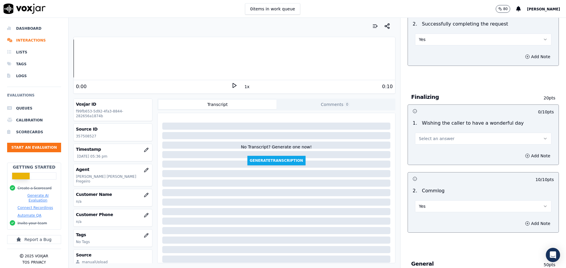
drag, startPoint x: 458, startPoint y: 140, endPoint x: 456, endPoint y: 143, distance: 3.3
click at [458, 140] on button "Select an answer" at bounding box center [483, 139] width 136 height 12
click at [450, 149] on div "Yes" at bounding box center [468, 151] width 122 height 9
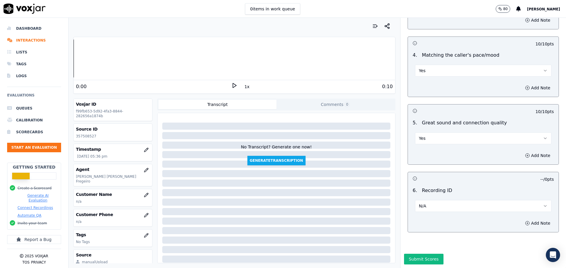
scroll to position [865, 0]
click at [423, 254] on button "Submit Scores" at bounding box center [423, 259] width 39 height 11
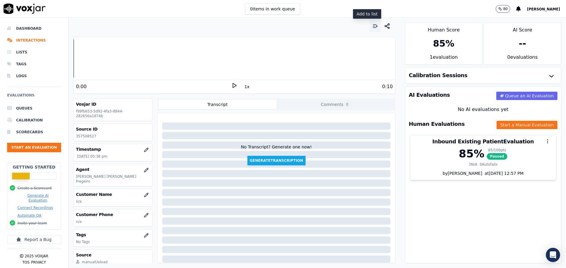
click at [369, 25] on button "button" at bounding box center [375, 26] width 12 height 12
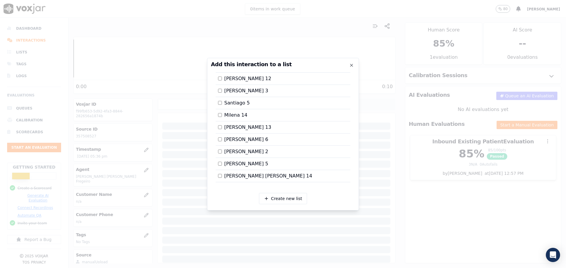
scroll to position [580, 0]
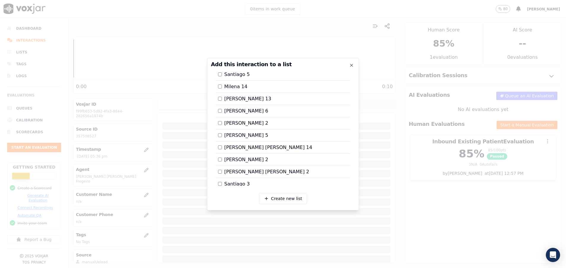
click at [222, 146] on label "[PERSON_NAME] [PERSON_NAME] 14" at bounding box center [265, 147] width 94 height 7
click at [388, 212] on div at bounding box center [283, 134] width 566 height 268
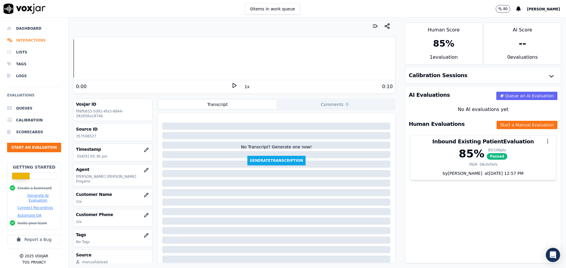
click at [37, 36] on li "Interactions" at bounding box center [34, 40] width 54 height 12
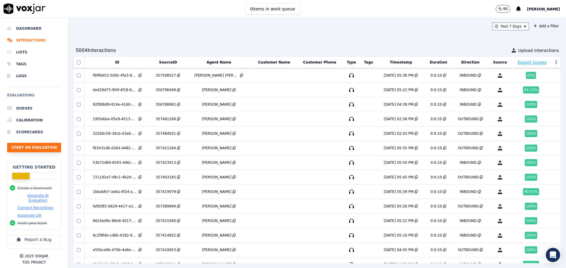
click at [28, 147] on button "Start an Evaluation" at bounding box center [34, 147] width 54 height 9
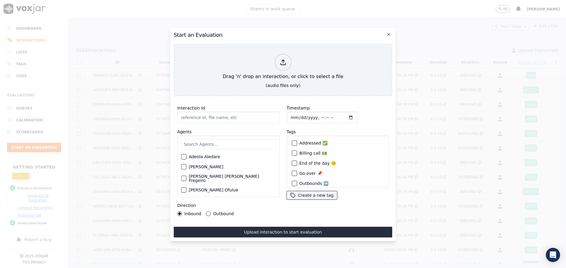
paste input "357466186"
type input "357466186"
click at [195, 139] on input "text" at bounding box center [228, 144] width 95 height 10
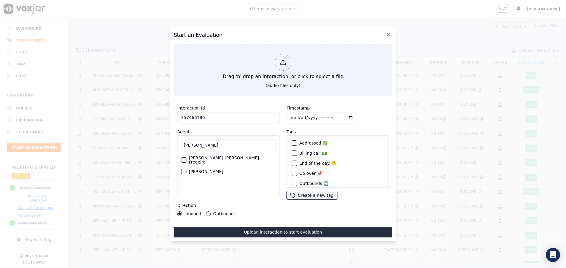
type input "[PERSON_NAME]"
click at [184, 158] on div "button" at bounding box center [183, 160] width 4 height 4
click at [209, 211] on button "Outbound" at bounding box center [208, 213] width 5 height 5
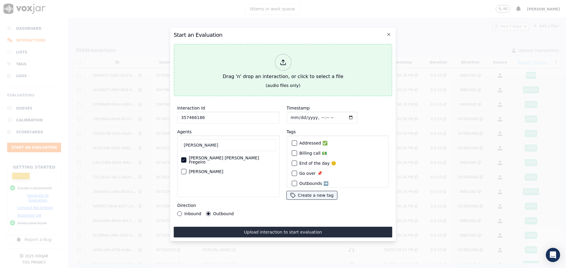
click at [235, 79] on button "Drag 'n' drop an interaction, or click to select a file (audio files only)" at bounding box center [283, 70] width 219 height 52
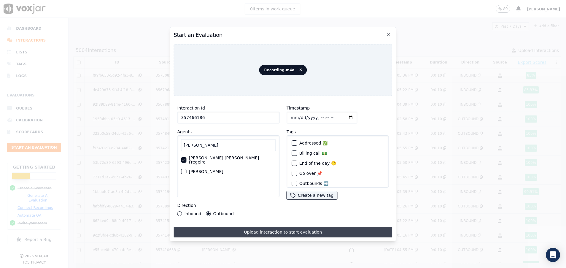
click at [273, 229] on button "Upload interaction to start evaluation" at bounding box center [283, 232] width 219 height 11
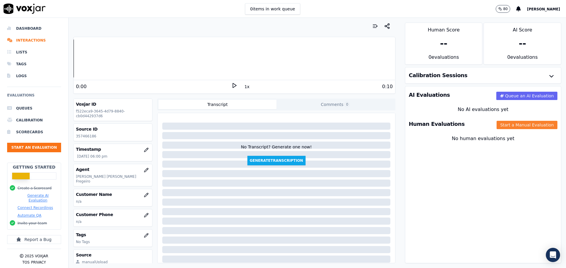
click at [509, 125] on button "Start a Manual Evaluation" at bounding box center [527, 125] width 61 height 8
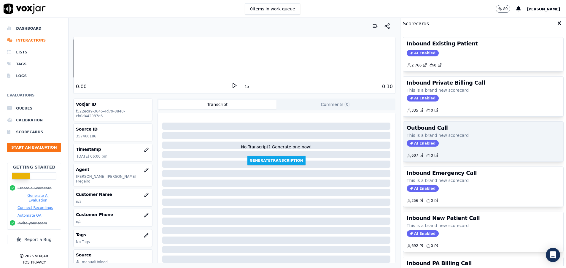
click at [448, 136] on p "This is a brand new scorecard" at bounding box center [483, 135] width 153 height 6
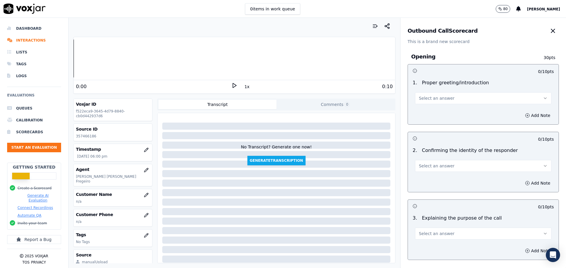
click at [444, 99] on button "Select an answer" at bounding box center [483, 98] width 136 height 12
click at [428, 108] on div "Yes" at bounding box center [468, 111] width 122 height 9
click at [431, 167] on span "Select an answer" at bounding box center [437, 166] width 36 height 6
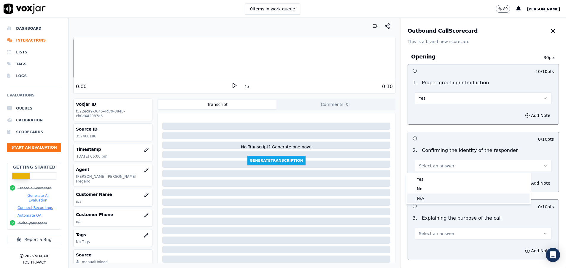
click at [427, 195] on div "N/A" at bounding box center [468, 197] width 122 height 9
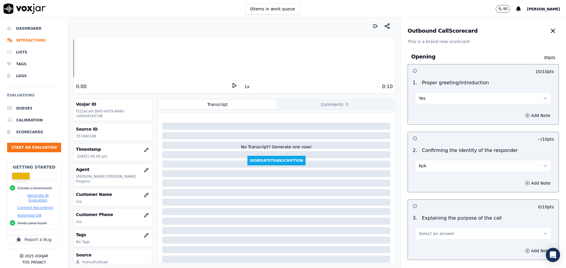
scroll to position [44, 0]
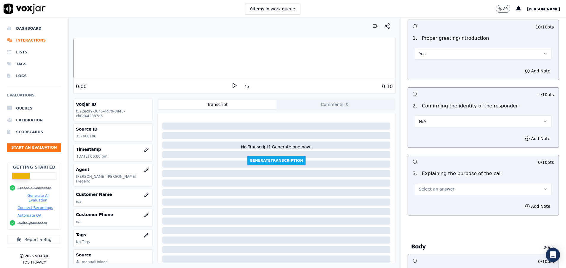
click at [427, 195] on div "3 . Explaining the purpose of the call Select an answer" at bounding box center [483, 183] width 151 height 30
click at [427, 191] on span "Select an answer" at bounding box center [437, 189] width 36 height 6
click at [426, 198] on div "Yes" at bounding box center [468, 202] width 122 height 9
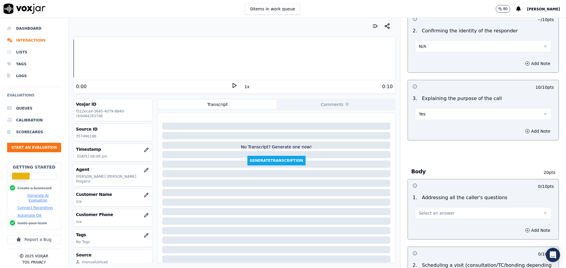
scroll to position [133, 0]
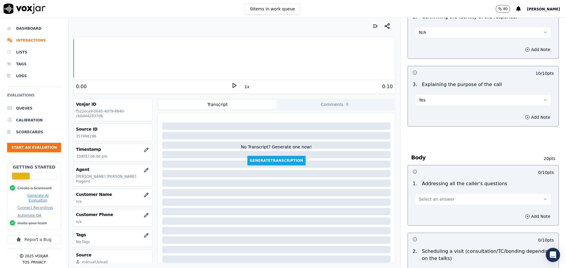
click at [426, 198] on span "Select an answer" at bounding box center [437, 199] width 36 height 6
click at [426, 228] on div "N/A" at bounding box center [468, 231] width 122 height 9
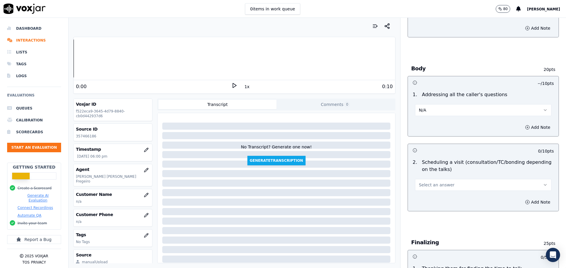
click at [425, 186] on span "Select an answer" at bounding box center [437, 185] width 36 height 6
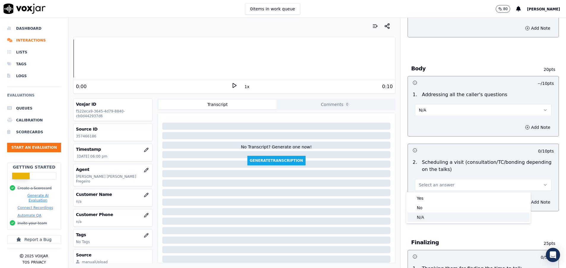
click at [427, 214] on div "N/A" at bounding box center [468, 216] width 122 height 9
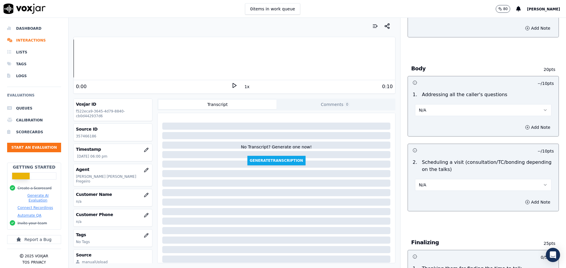
scroll to position [311, 0]
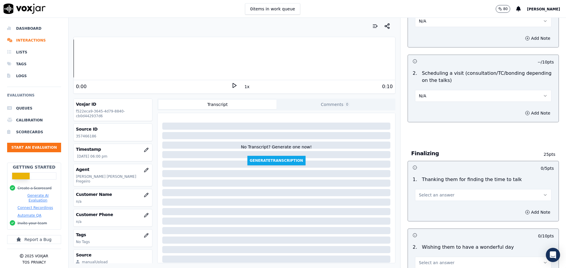
click at [429, 199] on button "Select an answer" at bounding box center [483, 195] width 136 height 12
click at [426, 209] on div "Yes" at bounding box center [468, 207] width 122 height 9
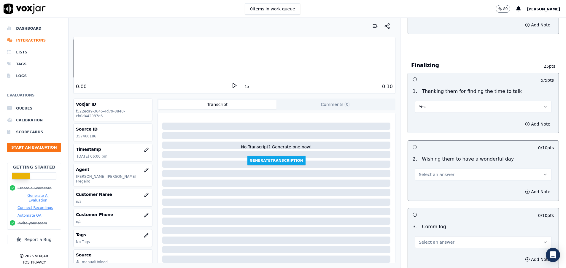
scroll to position [400, 0]
click at [437, 172] on span "Select an answer" at bounding box center [437, 174] width 36 height 6
click at [423, 188] on div "Yes" at bounding box center [468, 186] width 122 height 9
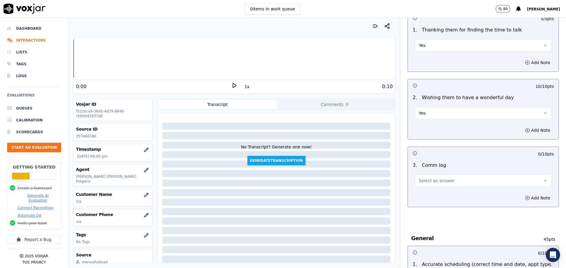
scroll to position [489, 0]
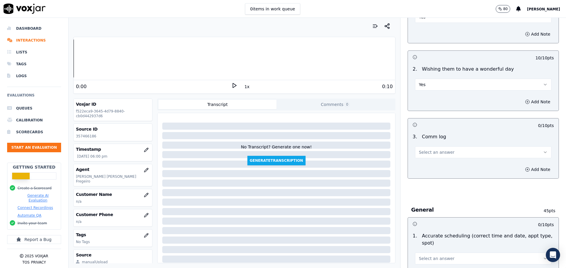
click at [432, 150] on span "Select an answer" at bounding box center [437, 152] width 36 height 6
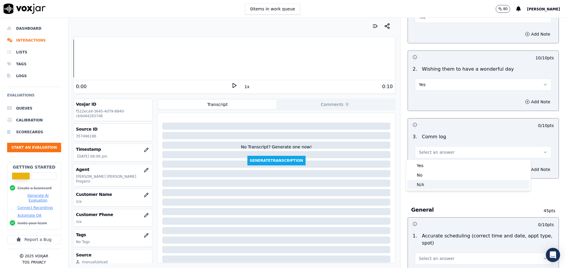
click at [423, 188] on div "N/A" at bounding box center [468, 184] width 122 height 9
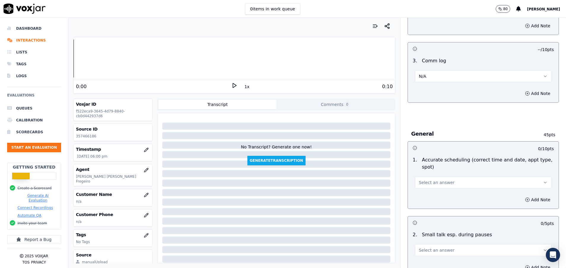
scroll to position [578, 0]
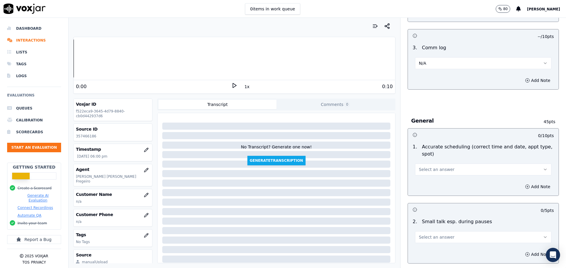
click at [419, 171] on span "Select an answer" at bounding box center [437, 169] width 36 height 6
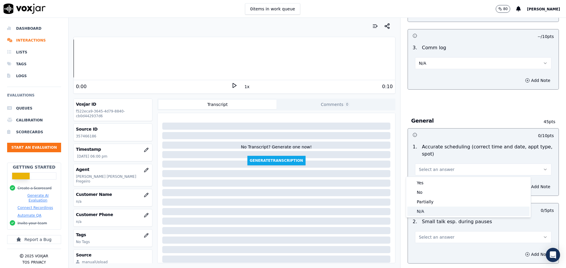
click at [423, 211] on div "N/A" at bounding box center [468, 210] width 122 height 9
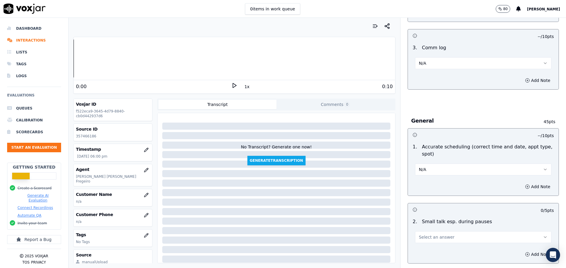
scroll to position [667, 0]
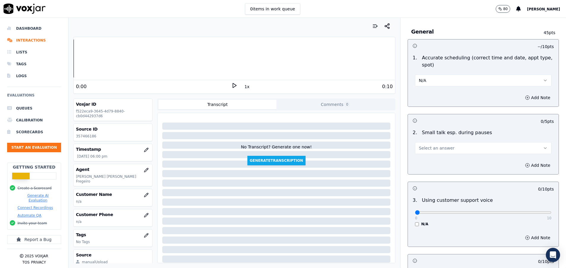
click at [444, 149] on button "Select an answer" at bounding box center [483, 148] width 136 height 12
click at [427, 181] on div "N/A" at bounding box center [468, 180] width 122 height 9
drag, startPoint x: 408, startPoint y: 211, endPoint x: 567, endPoint y: 208, distance: 159.3
type input "10"
click at [551, 211] on input "range" at bounding box center [483, 212] width 136 height 2
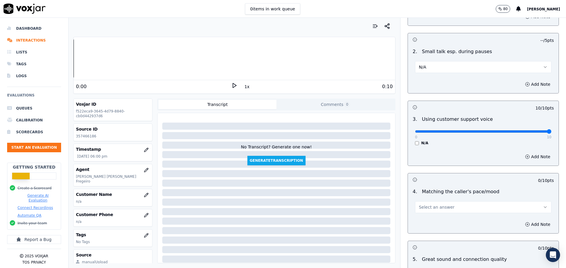
scroll to position [756, 0]
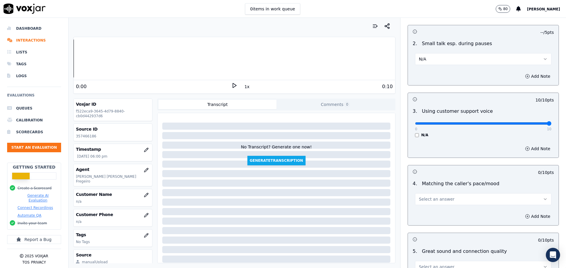
click at [433, 198] on span "Select an answer" at bounding box center [437, 199] width 36 height 6
click at [432, 230] on div "N/A" at bounding box center [468, 231] width 122 height 9
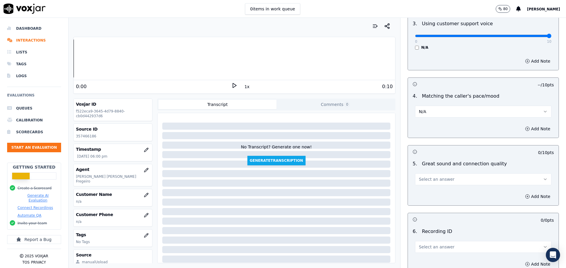
scroll to position [845, 0]
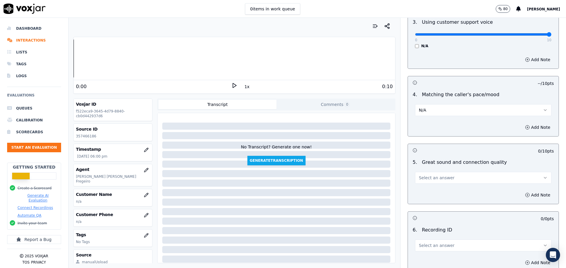
click at [432, 176] on span "Select an answer" at bounding box center [437, 178] width 36 height 6
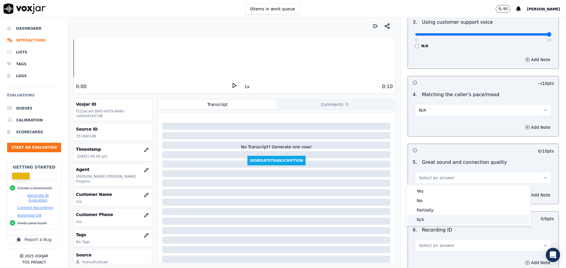
click at [429, 221] on div "N/A" at bounding box center [468, 219] width 122 height 9
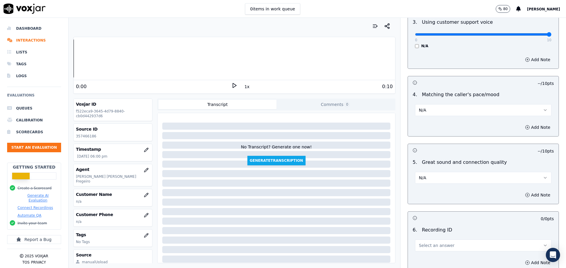
scroll to position [890, 0]
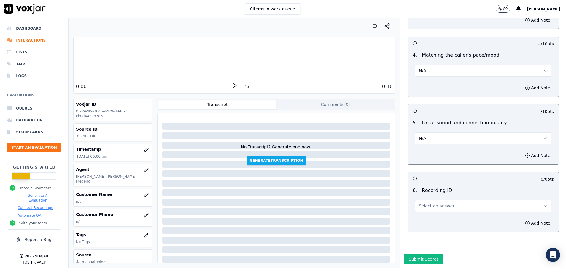
click at [426, 200] on button "Select an answer" at bounding box center [483, 206] width 136 height 12
click at [426, 216] on div "N/A" at bounding box center [468, 217] width 122 height 9
click at [438, 136] on button "N/A" at bounding box center [483, 138] width 136 height 12
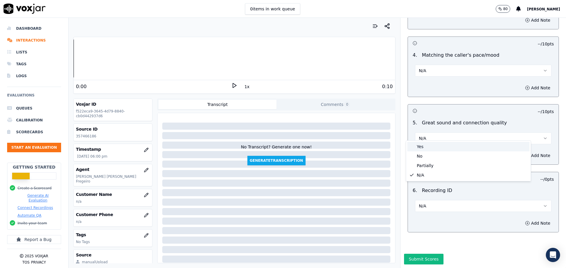
click at [430, 143] on div "Yes" at bounding box center [468, 146] width 122 height 9
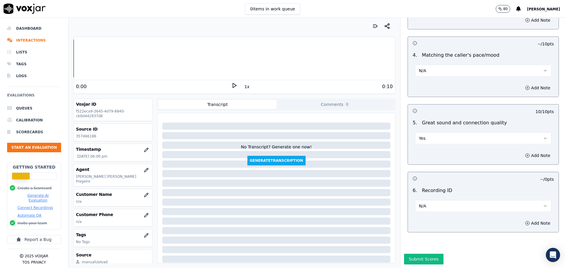
scroll to position [905, 0]
click at [409, 254] on button "Submit Scores" at bounding box center [423, 259] width 39 height 11
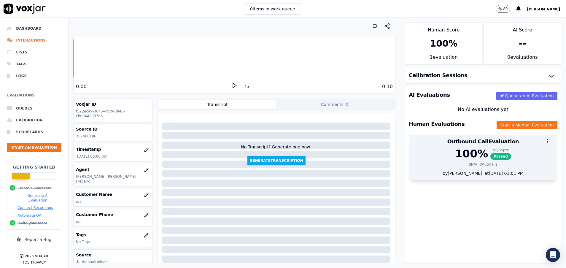
click at [547, 141] on circle "button" at bounding box center [547, 141] width 1 height 1
click at [440, 164] on div "8 N/A 0 Autofails" at bounding box center [483, 164] width 139 height 5
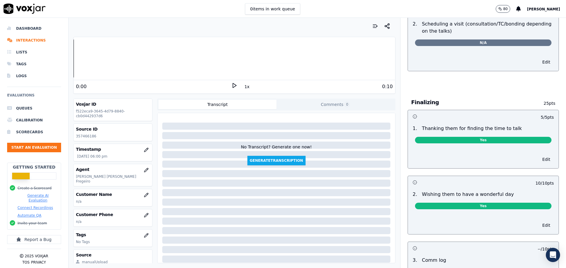
scroll to position [356, 0]
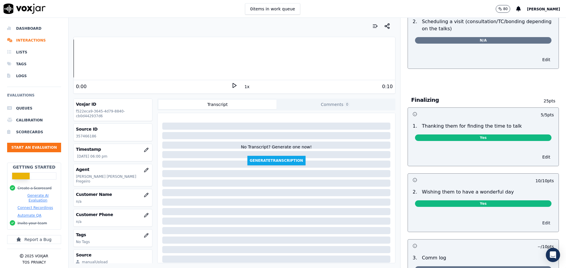
click at [539, 223] on button "Edit" at bounding box center [546, 223] width 15 height 8
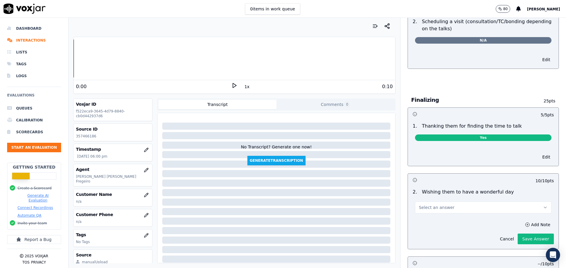
click at [477, 206] on button "Select an answer" at bounding box center [483, 207] width 136 height 12
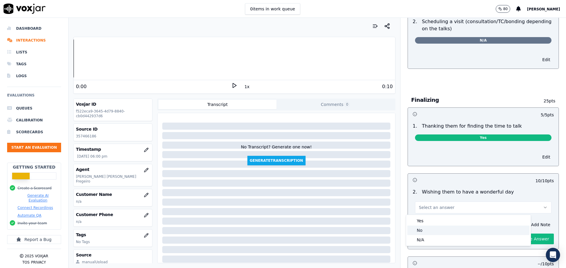
click at [427, 231] on div "No" at bounding box center [468, 229] width 122 height 9
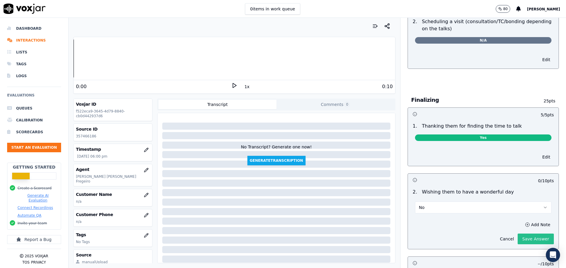
click at [522, 237] on button "Save Answer" at bounding box center [536, 238] width 36 height 11
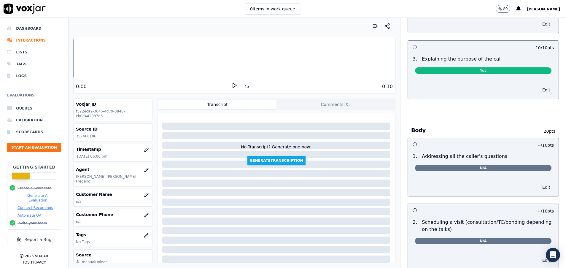
scroll to position [0, 0]
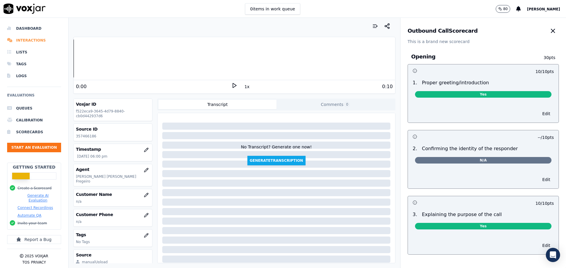
click at [28, 40] on li "Interactions" at bounding box center [34, 40] width 54 height 12
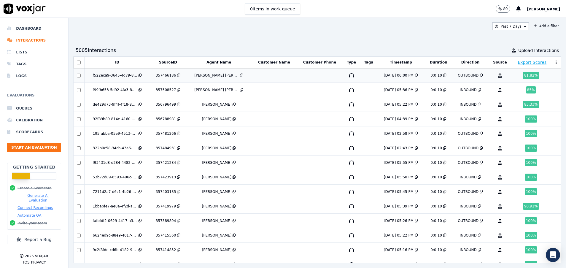
click at [219, 77] on div "[PERSON_NAME] [PERSON_NAME] Fregeiro" at bounding box center [216, 75] width 44 height 5
click at [28, 40] on li "Interactions" at bounding box center [34, 40] width 54 height 12
click at [26, 30] on li "Dashboard" at bounding box center [34, 29] width 54 height 12
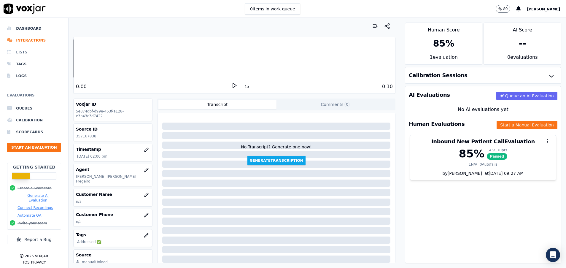
click at [31, 50] on li "Lists" at bounding box center [34, 52] width 54 height 12
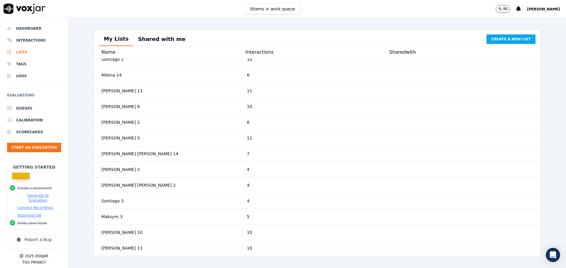
scroll to position [773, 0]
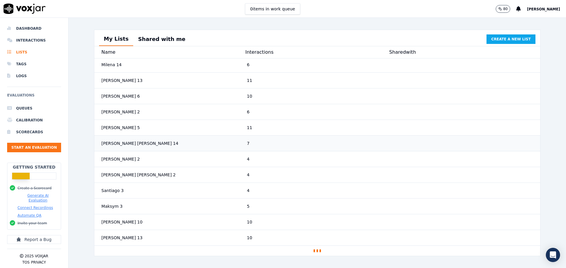
click at [174, 138] on div "[PERSON_NAME] [PERSON_NAME] 14" at bounding box center [171, 143] width 145 height 11
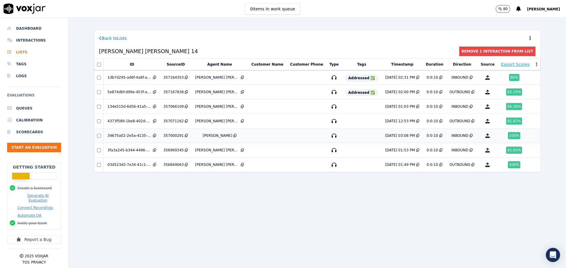
click at [136, 133] on div "34675a02-2e5a-4135-a4d1-872328f68689" at bounding box center [129, 135] width 44 height 5
